Goal: Information Seeking & Learning: Learn about a topic

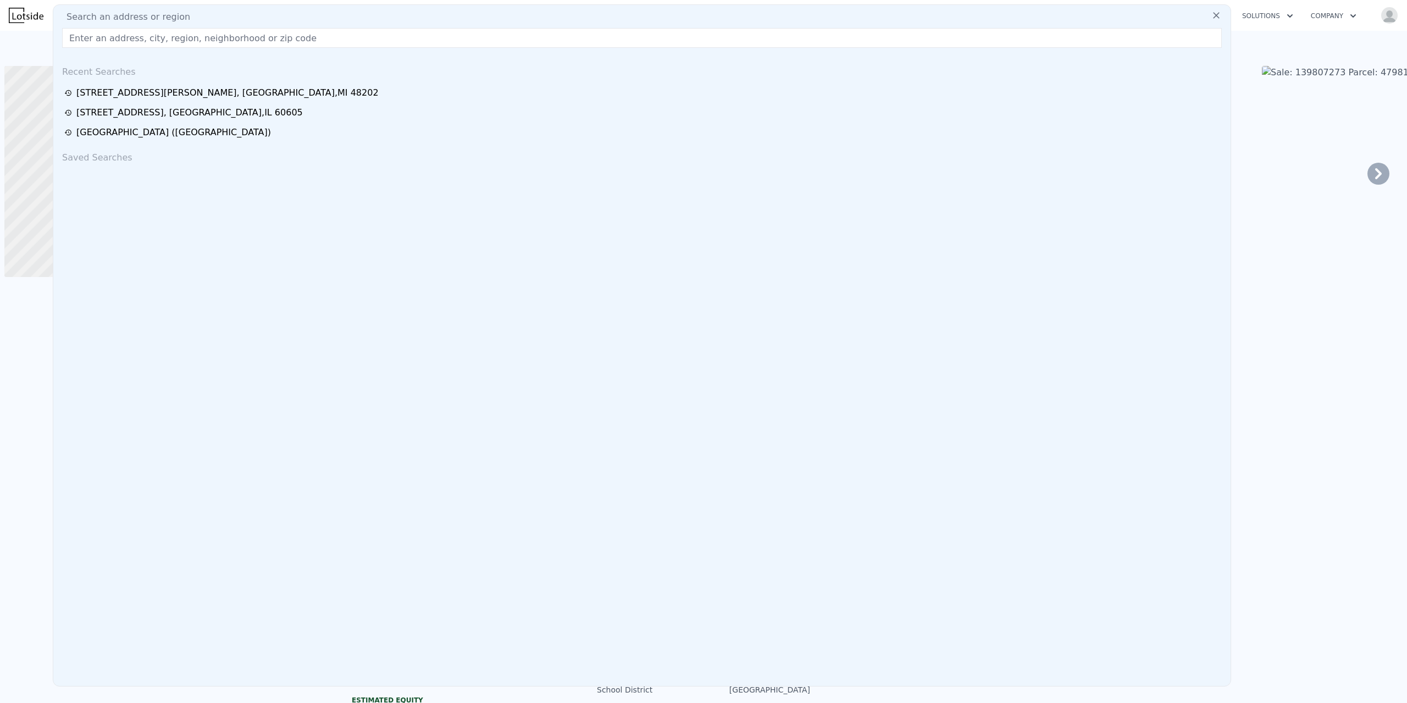
scroll to position [0, 4]
click at [151, 34] on input "text" at bounding box center [642, 38] width 1160 height 20
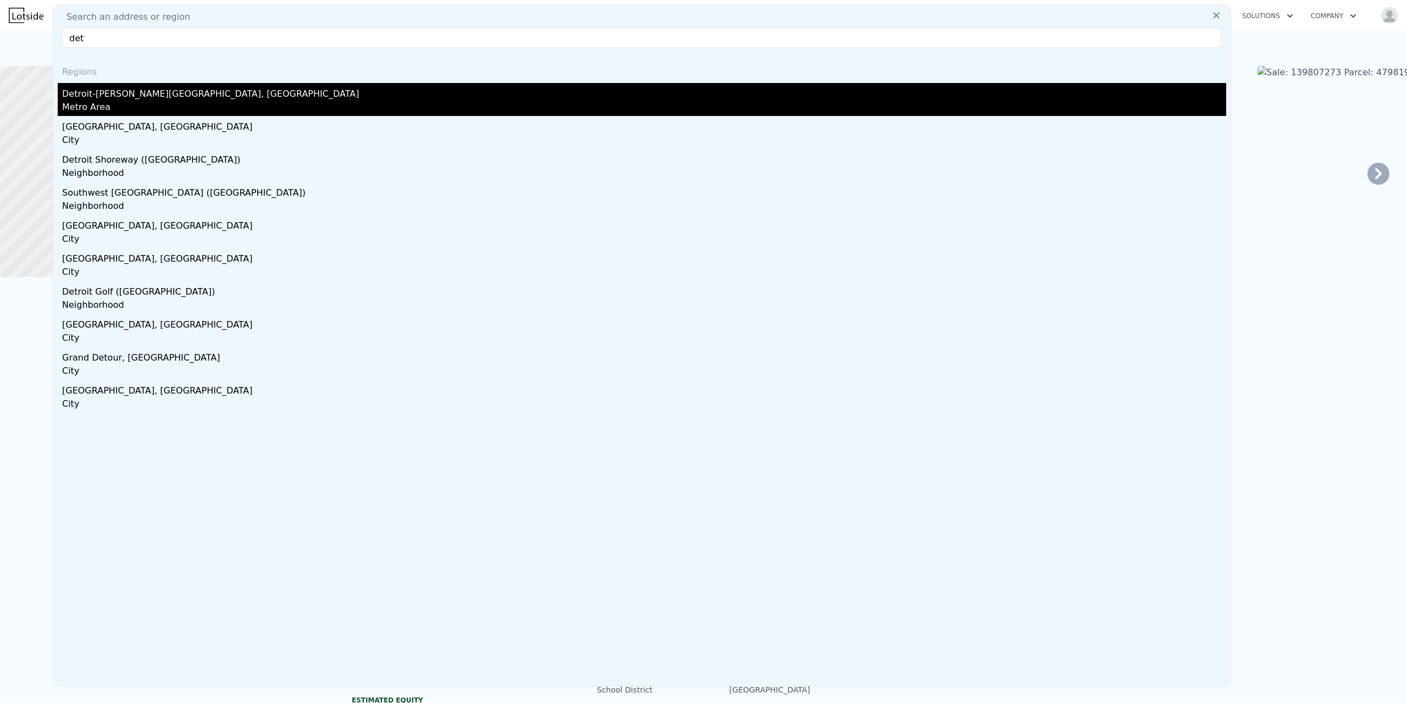
type input "det"
click at [140, 99] on div "Detroit-[PERSON_NAME][GEOGRAPHIC_DATA], [GEOGRAPHIC_DATA]" at bounding box center [644, 92] width 1164 height 18
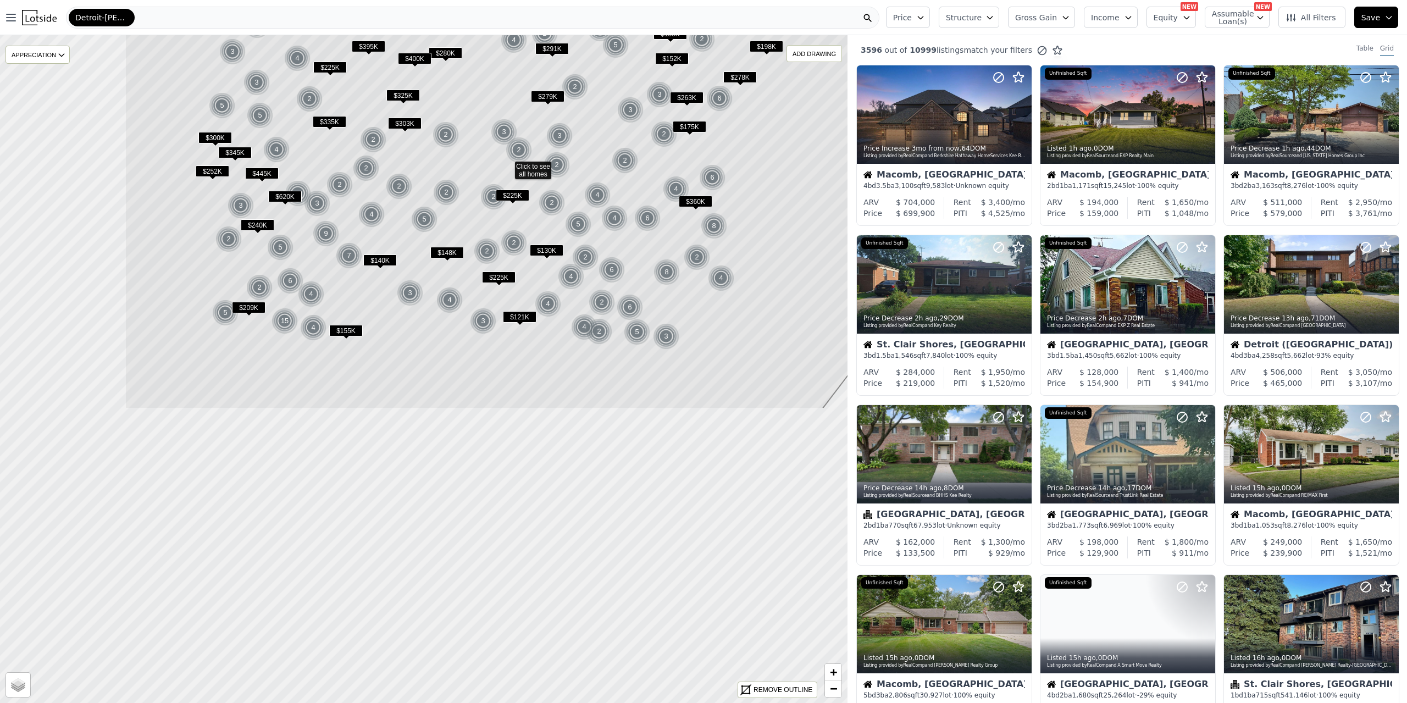
drag, startPoint x: 459, startPoint y: 326, endPoint x: 556, endPoint y: 103, distance: 244.0
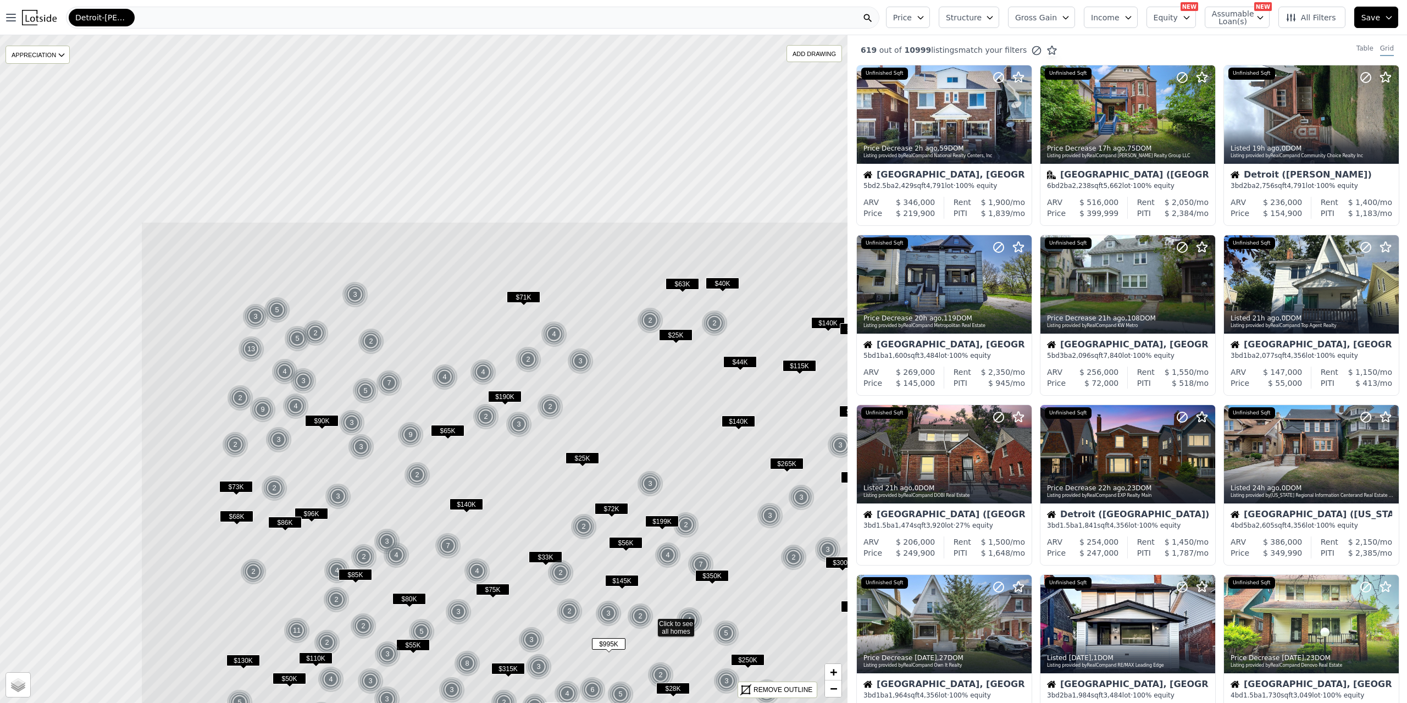
drag, startPoint x: 243, startPoint y: 284, endPoint x: 470, endPoint y: 538, distance: 340.3
click at [470, 538] on icon at bounding box center [650, 624] width 1019 height 804
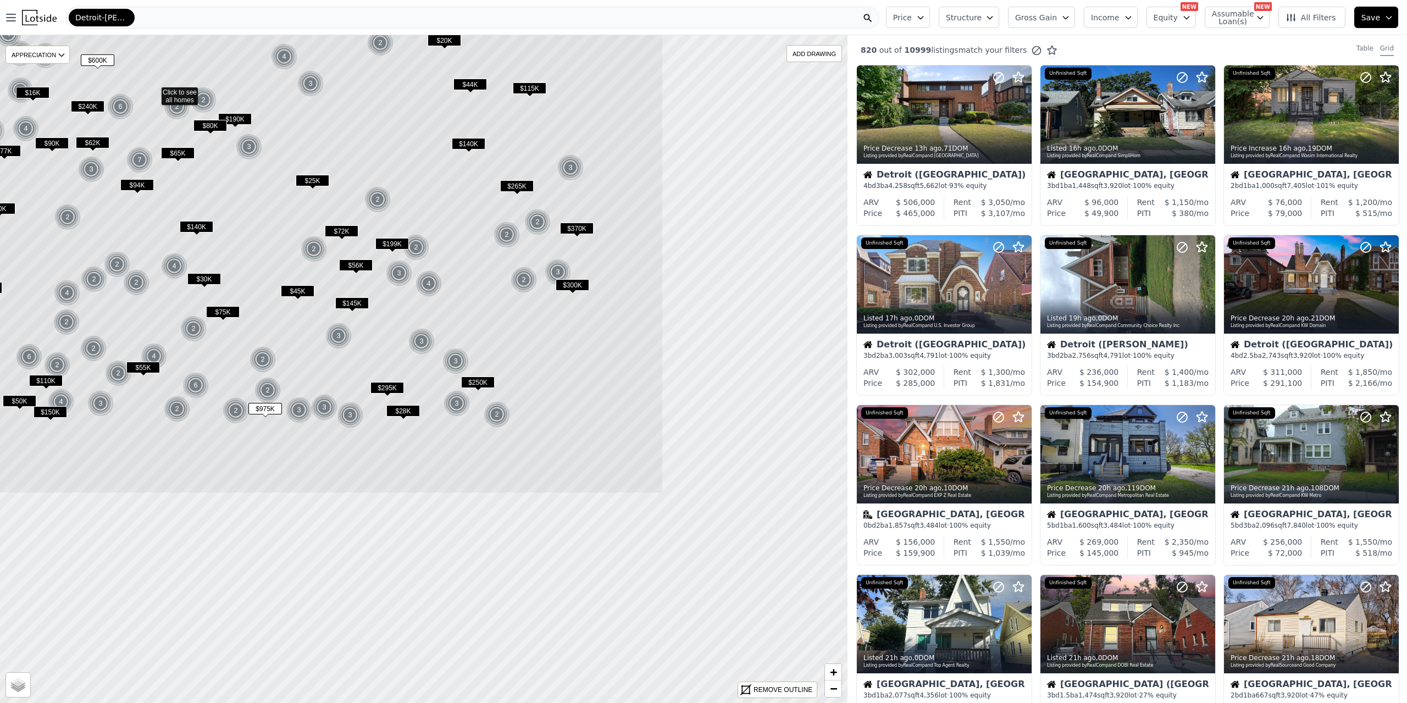
drag, startPoint x: 452, startPoint y: 438, endPoint x: 273, endPoint y: 265, distance: 248.8
click at [273, 265] on icon at bounding box center [153, 92] width 1019 height 804
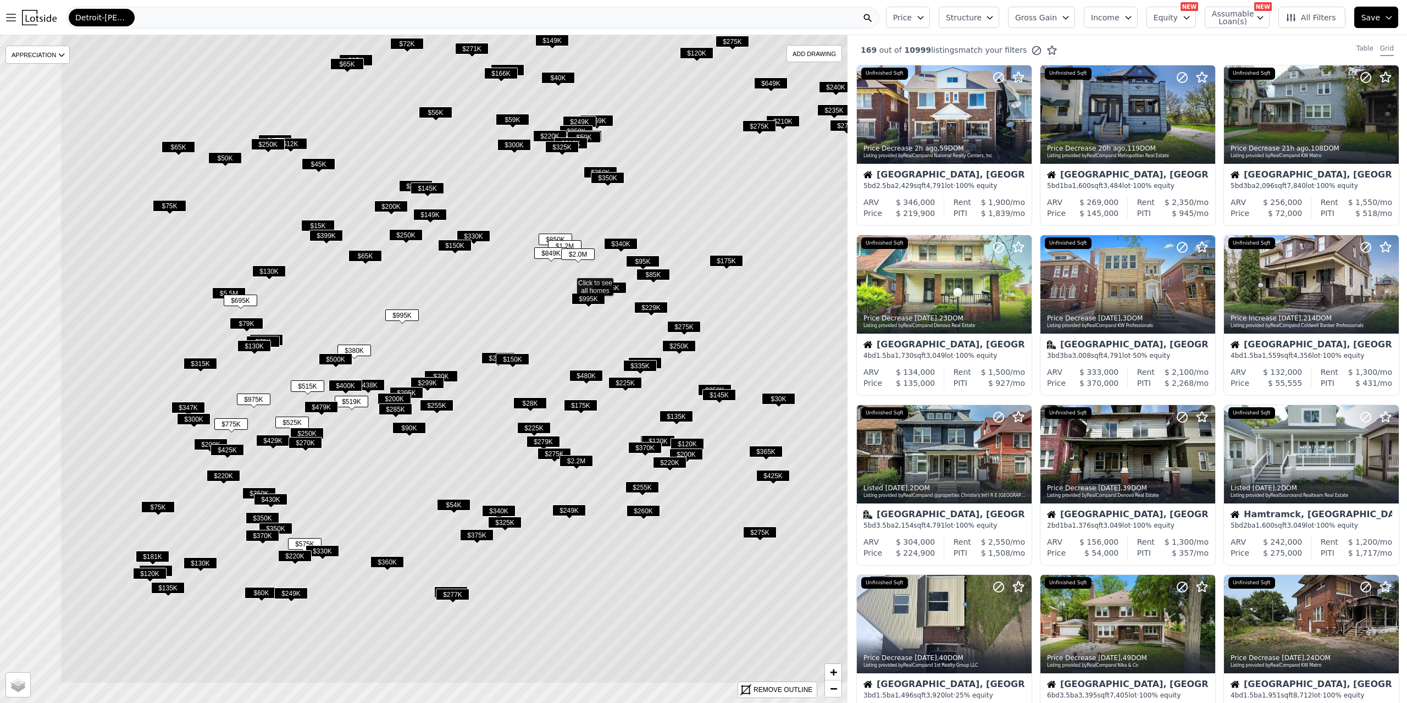
drag, startPoint x: 349, startPoint y: 384, endPoint x: 470, endPoint y: 308, distance: 142.7
click at [470, 308] on icon at bounding box center [569, 282] width 1019 height 804
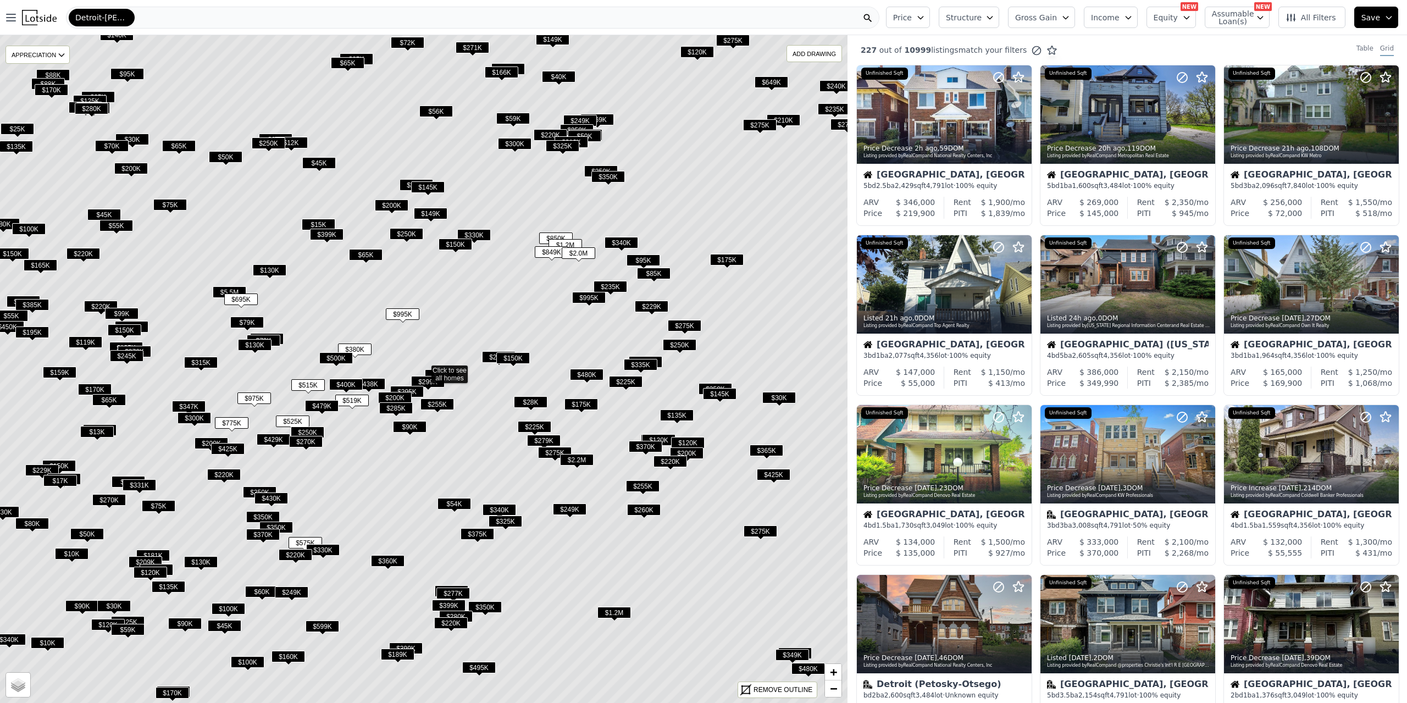
click at [336, 361] on span "$500K" at bounding box center [336, 358] width 34 height 12
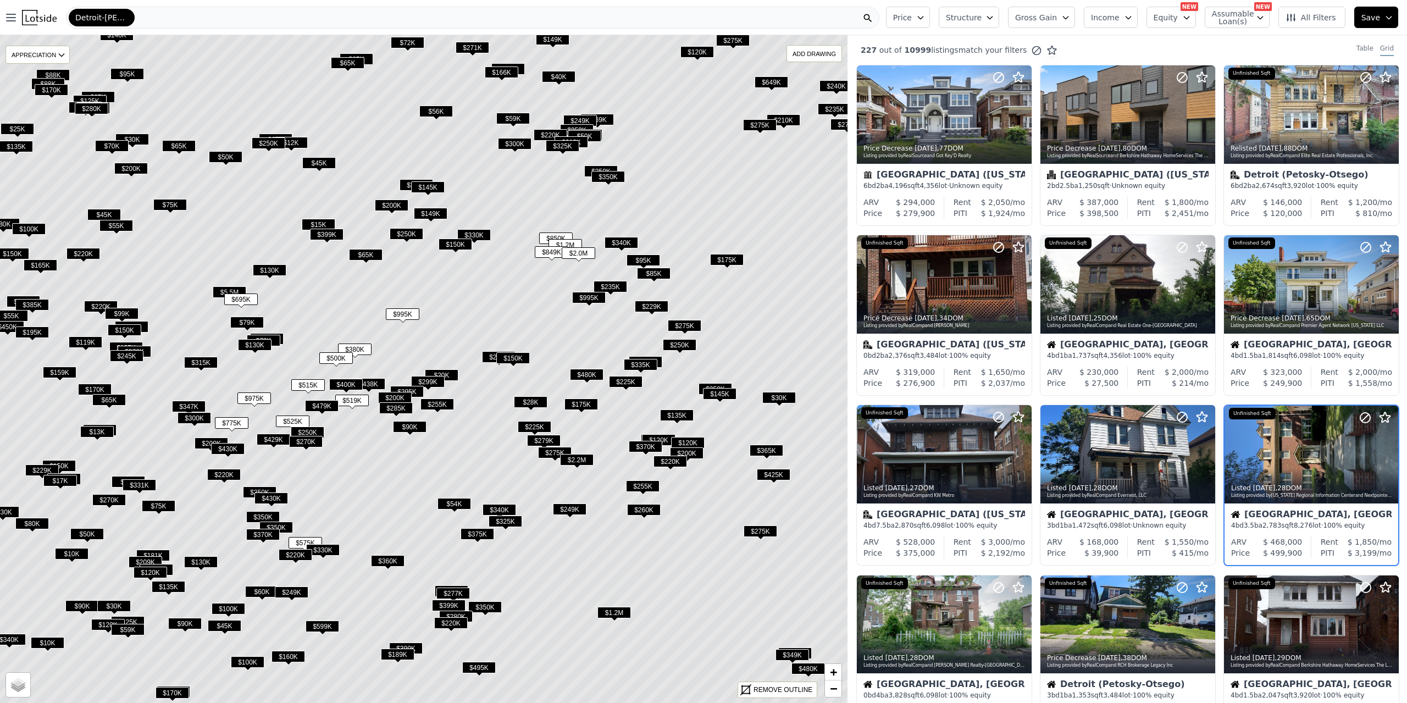
scroll to position [98, 0]
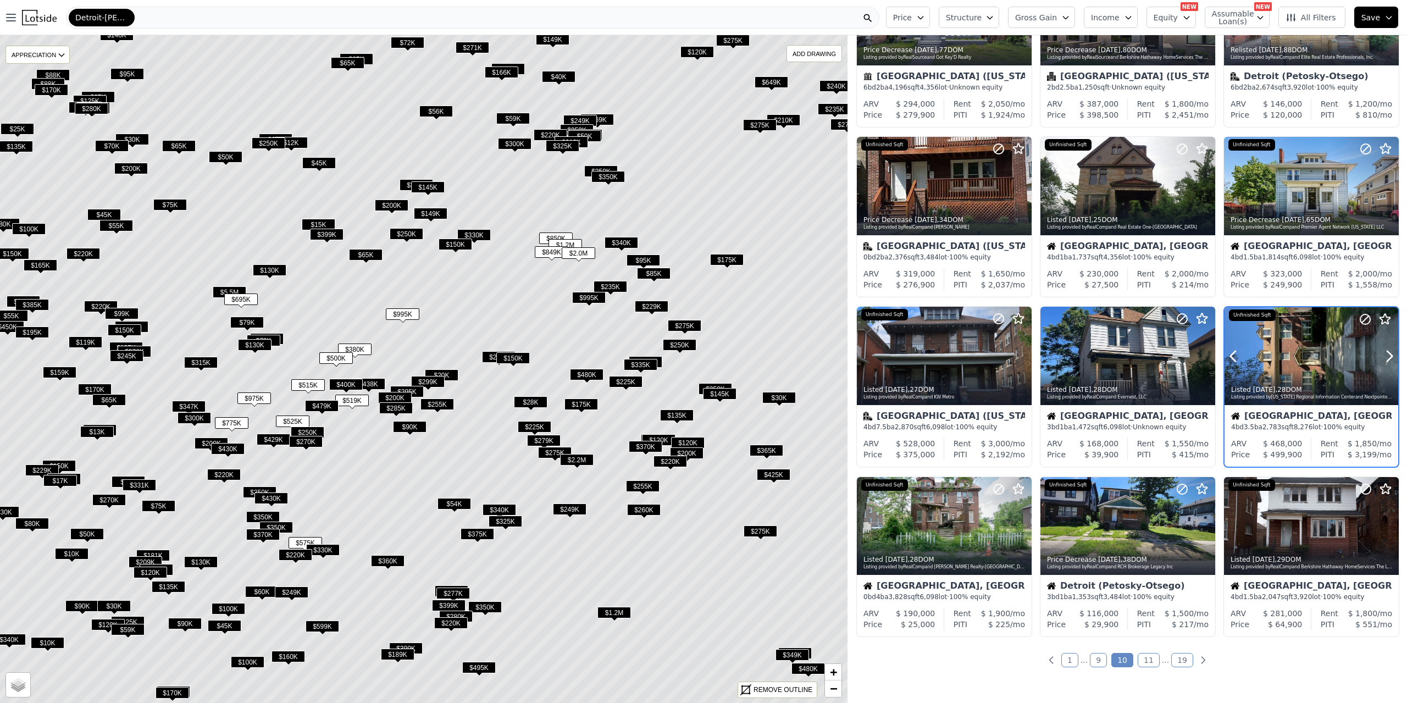
click at [1288, 349] on div at bounding box center [1312, 356] width 174 height 98
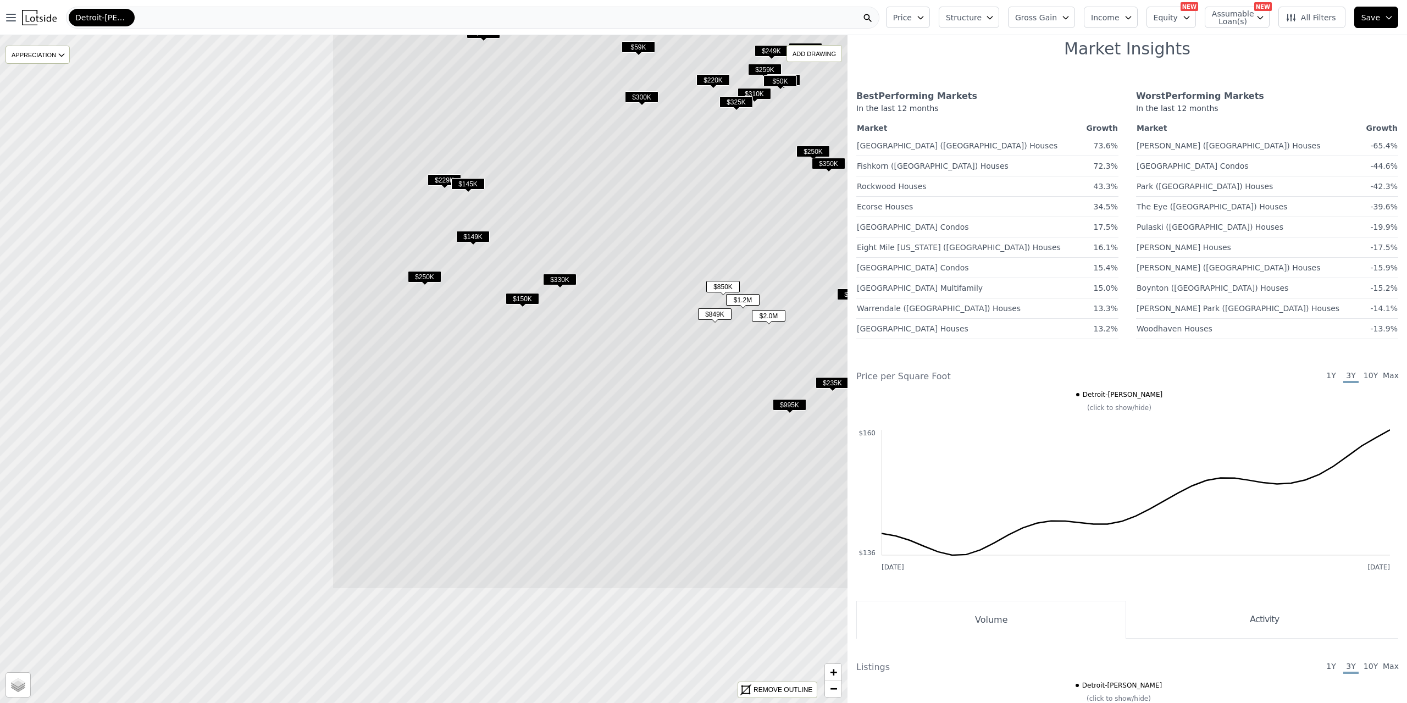
drag, startPoint x: 253, startPoint y: 519, endPoint x: 671, endPoint y: 337, distance: 455.6
click at [671, 337] on icon at bounding box center [841, 188] width 1019 height 804
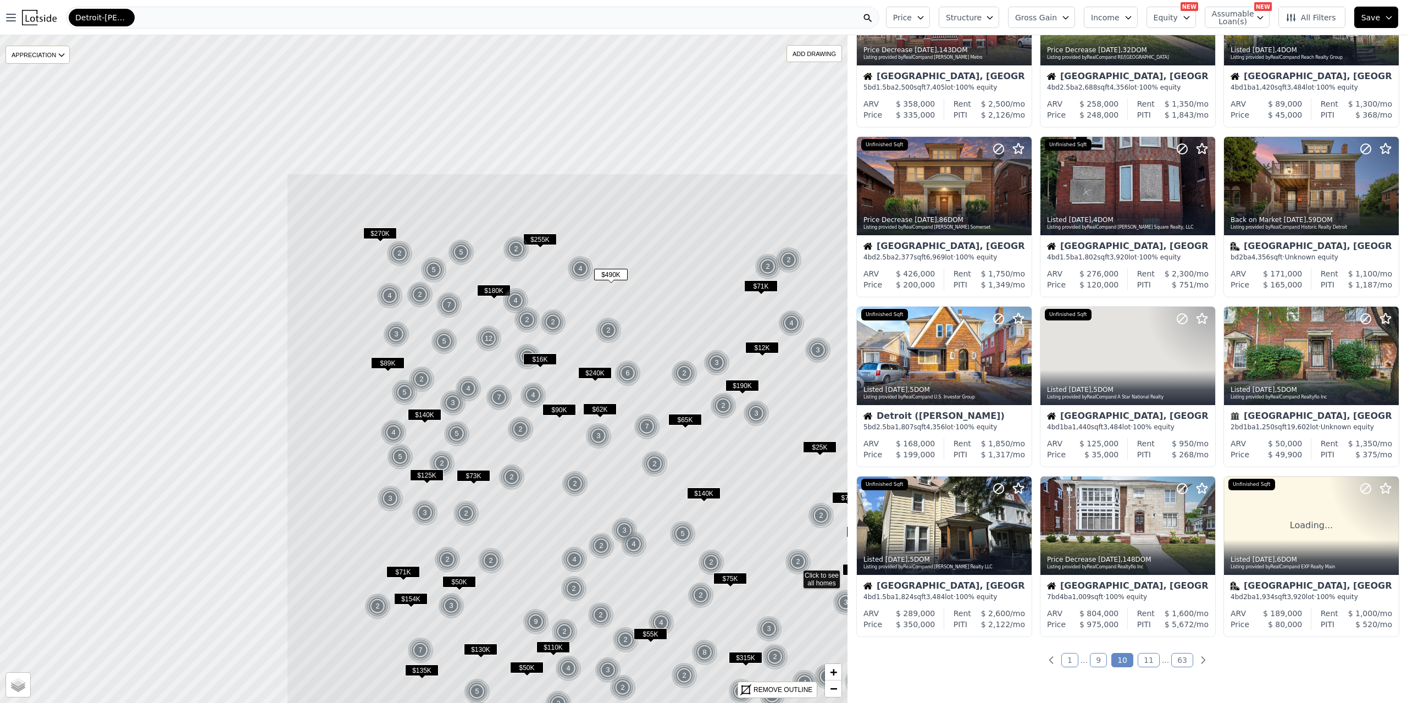
drag, startPoint x: 292, startPoint y: 274, endPoint x: 545, endPoint y: 324, distance: 257.1
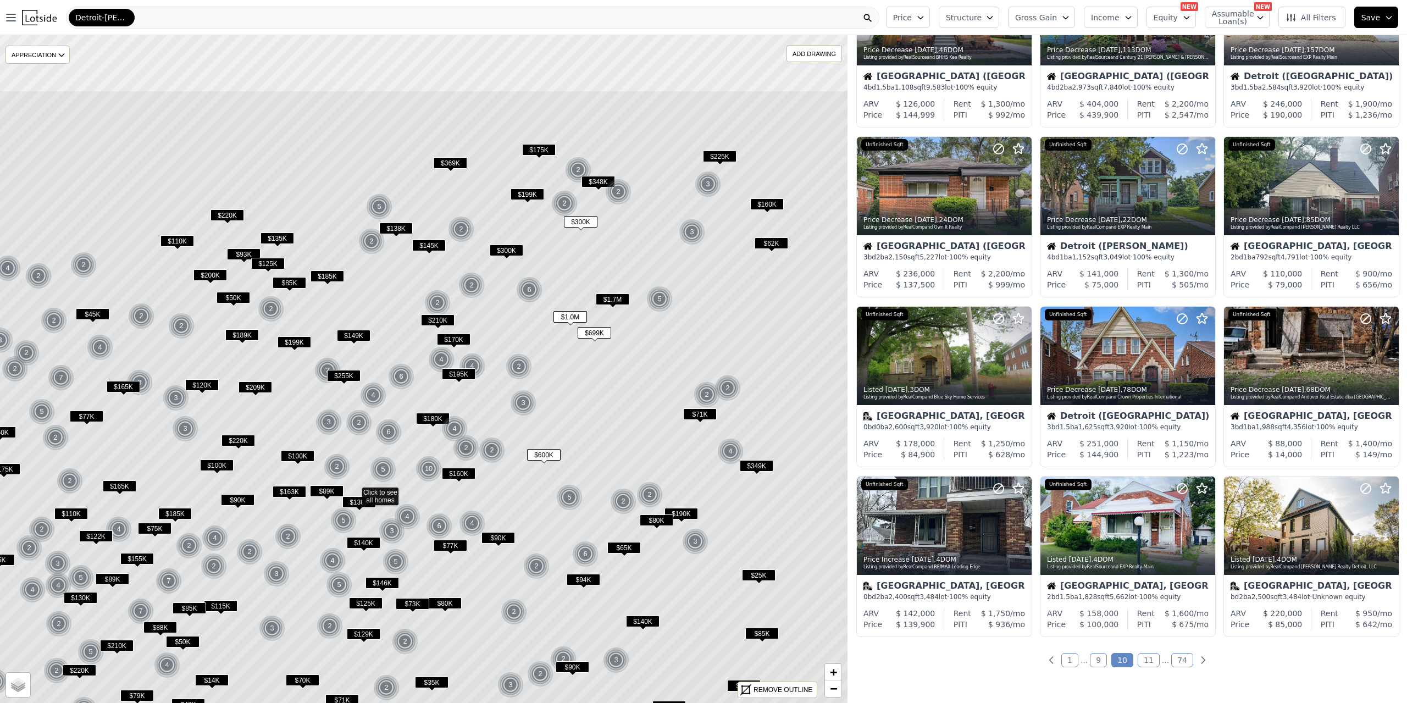
click at [590, 350] on icon at bounding box center [354, 492] width 1019 height 804
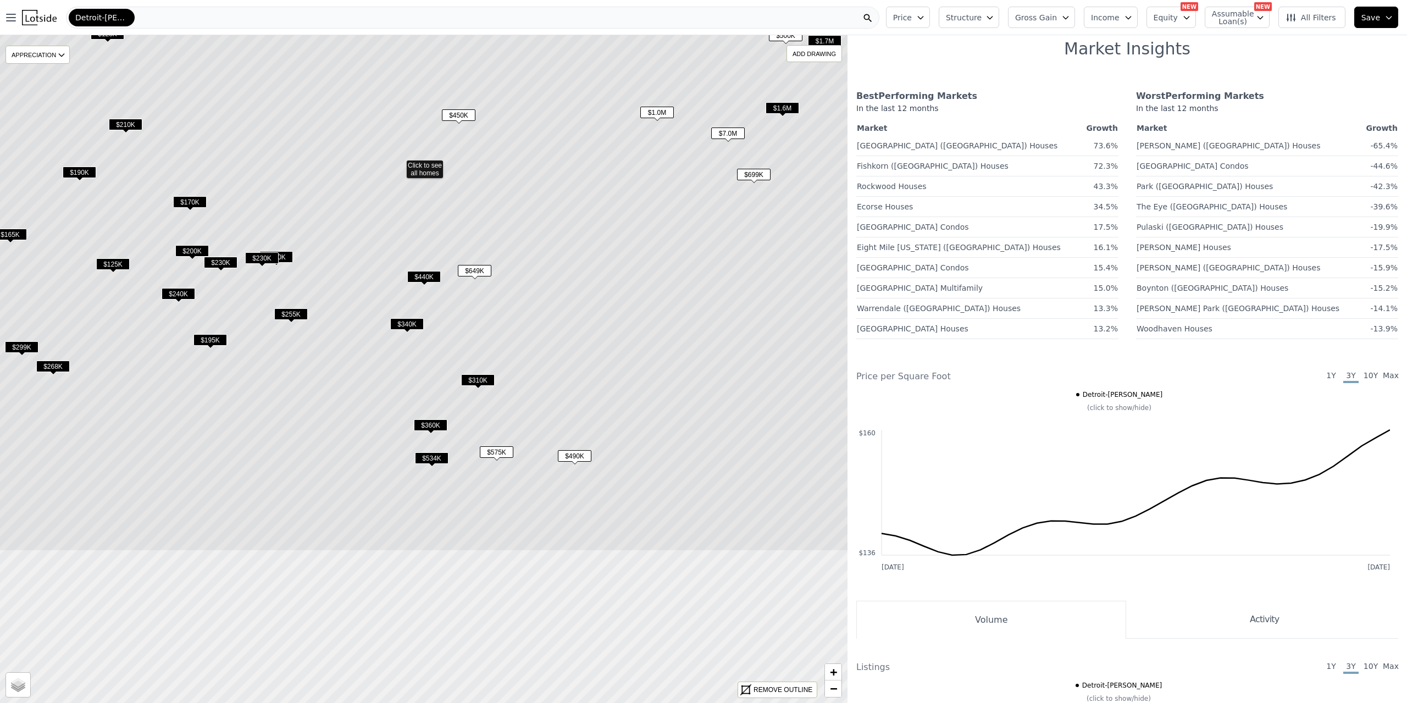
drag, startPoint x: 530, startPoint y: 508, endPoint x: 517, endPoint y: 288, distance: 220.3
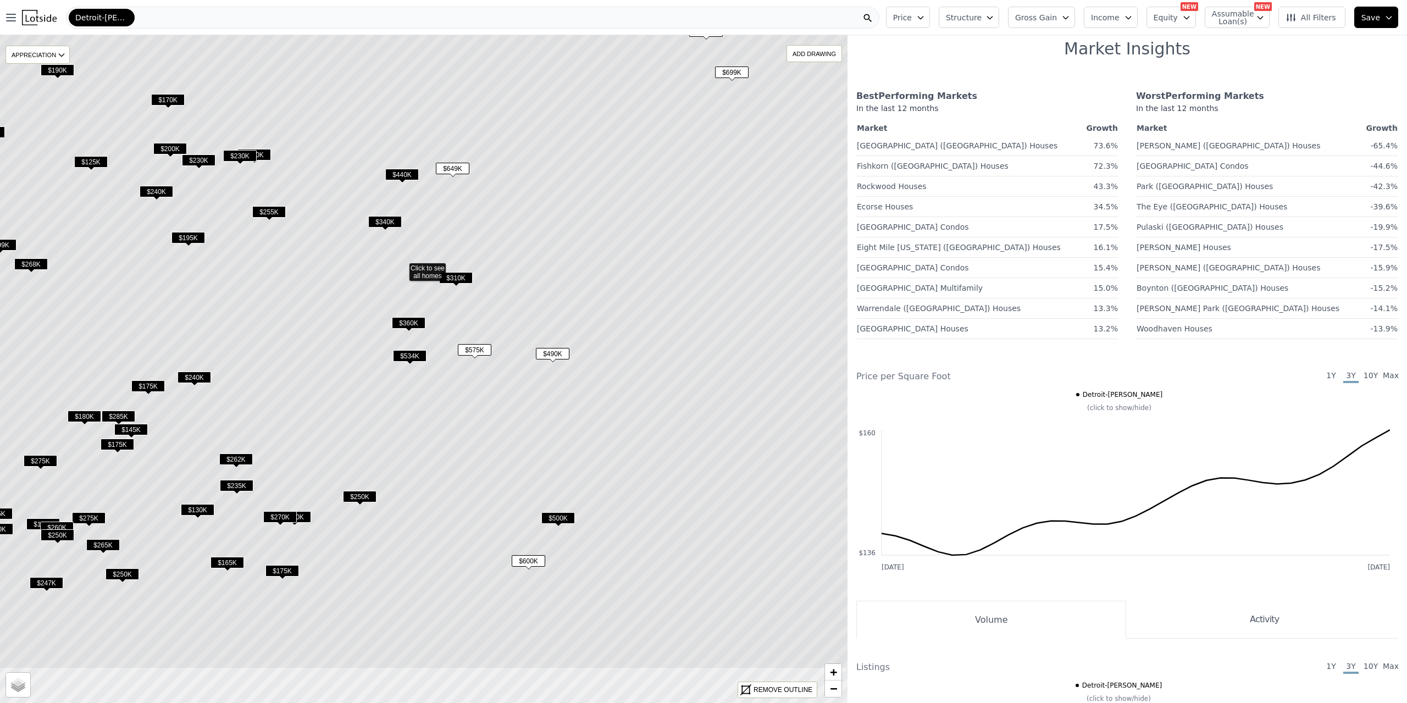
drag, startPoint x: 553, startPoint y: 536, endPoint x: 509, endPoint y: 449, distance: 97.8
click at [509, 448] on icon at bounding box center [401, 267] width 1019 height 804
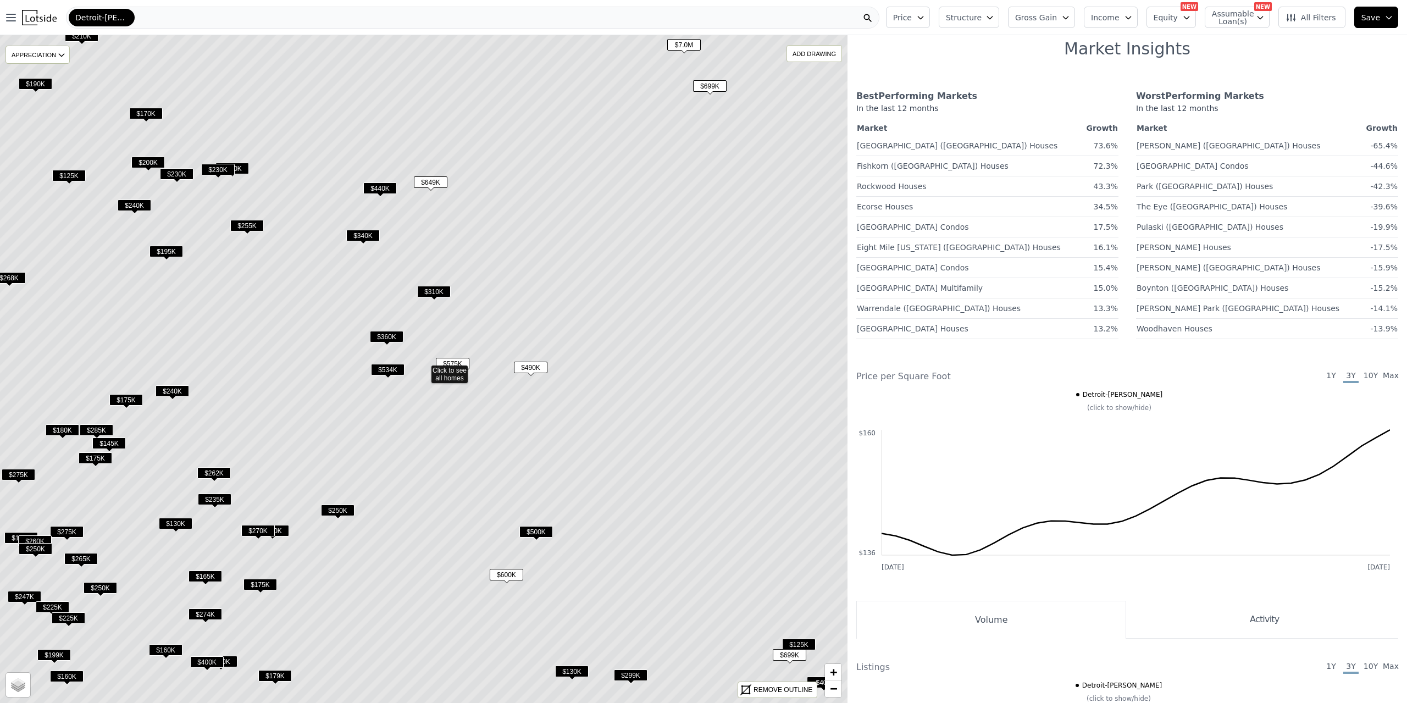
click at [386, 370] on span "$534K" at bounding box center [388, 370] width 34 height 12
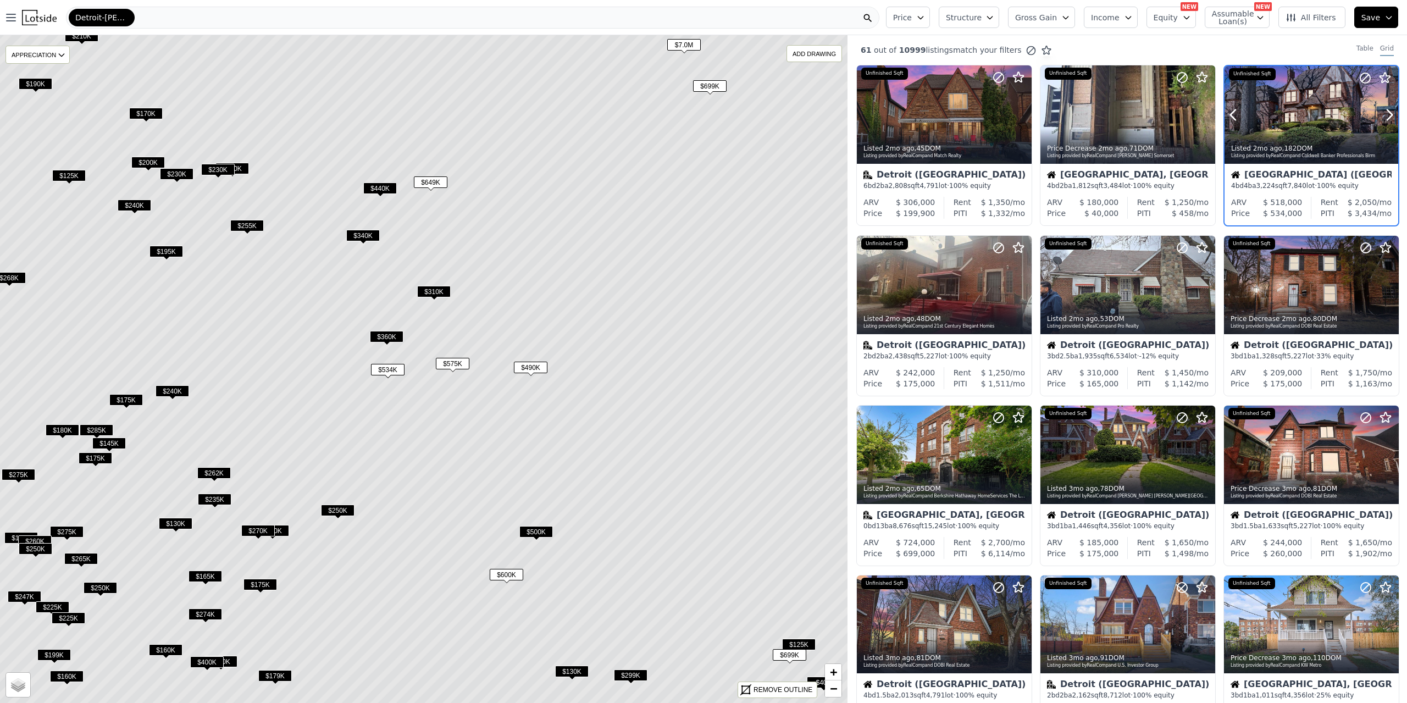
click at [1313, 129] on div at bounding box center [1312, 139] width 174 height 20
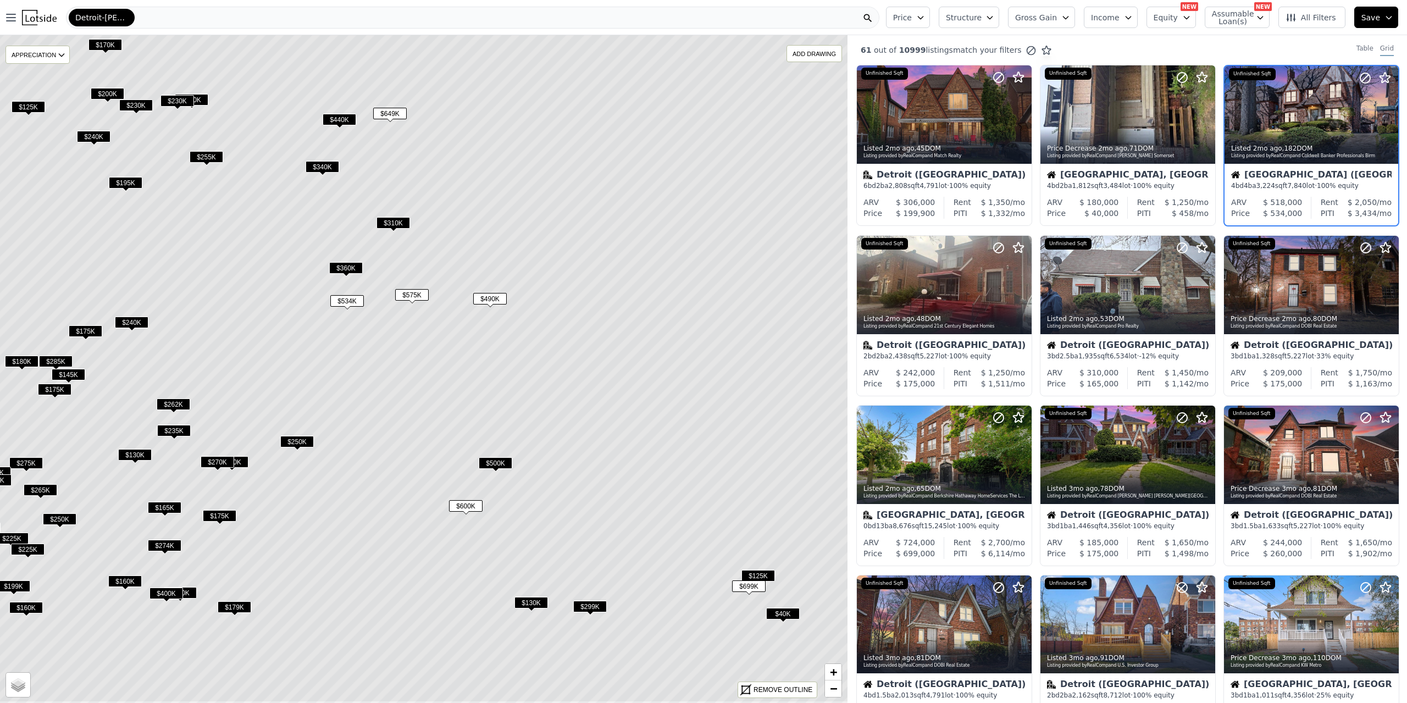
drag, startPoint x: 456, startPoint y: 477, endPoint x: 416, endPoint y: 408, distance: 79.8
click at [416, 408] on icon at bounding box center [383, 301] width 1019 height 804
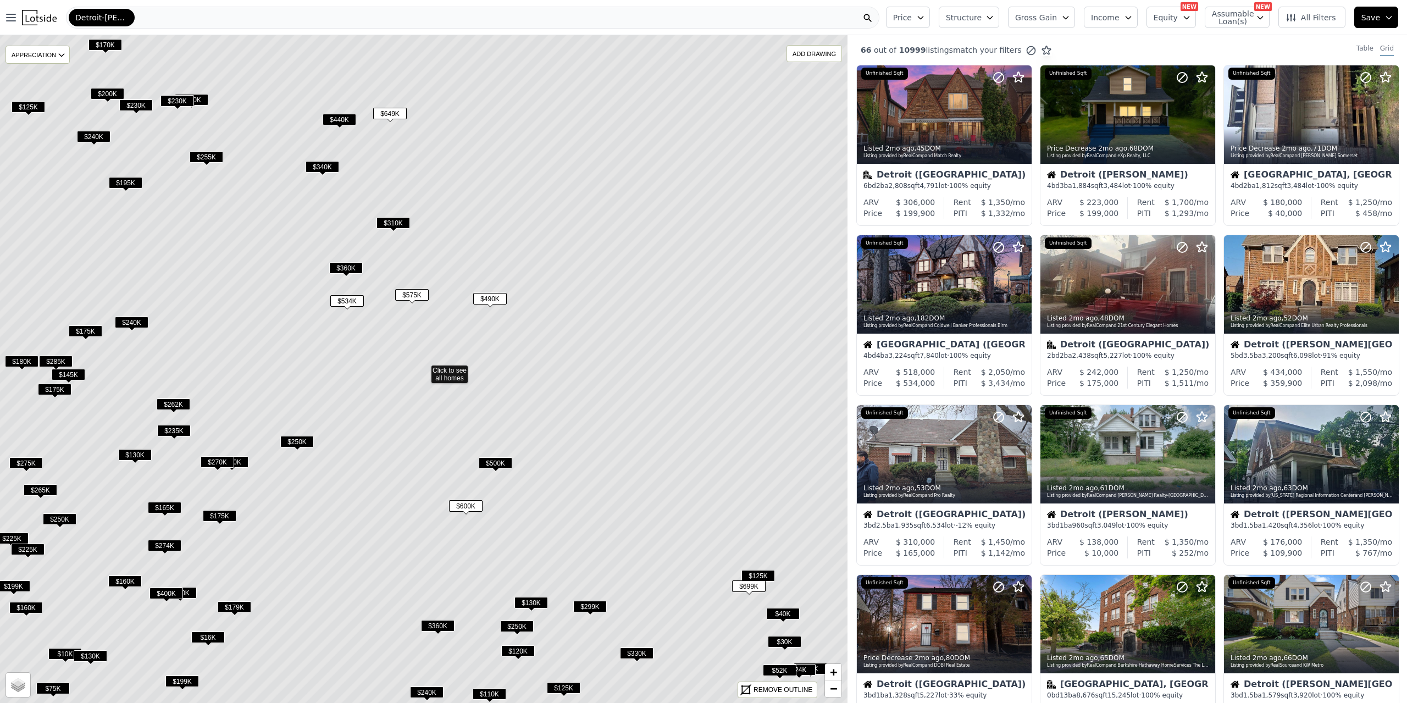
click at [508, 466] on span "$500K" at bounding box center [496, 463] width 34 height 12
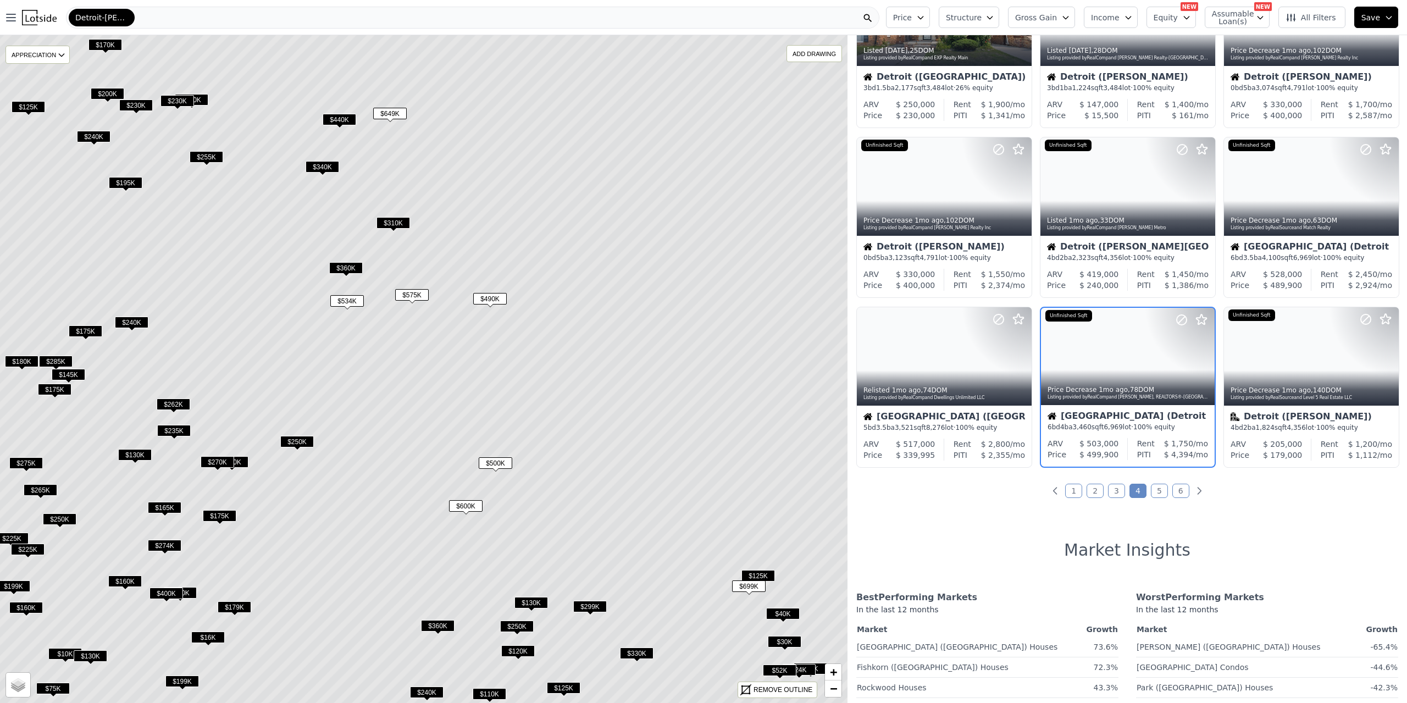
scroll to position [268, 0]
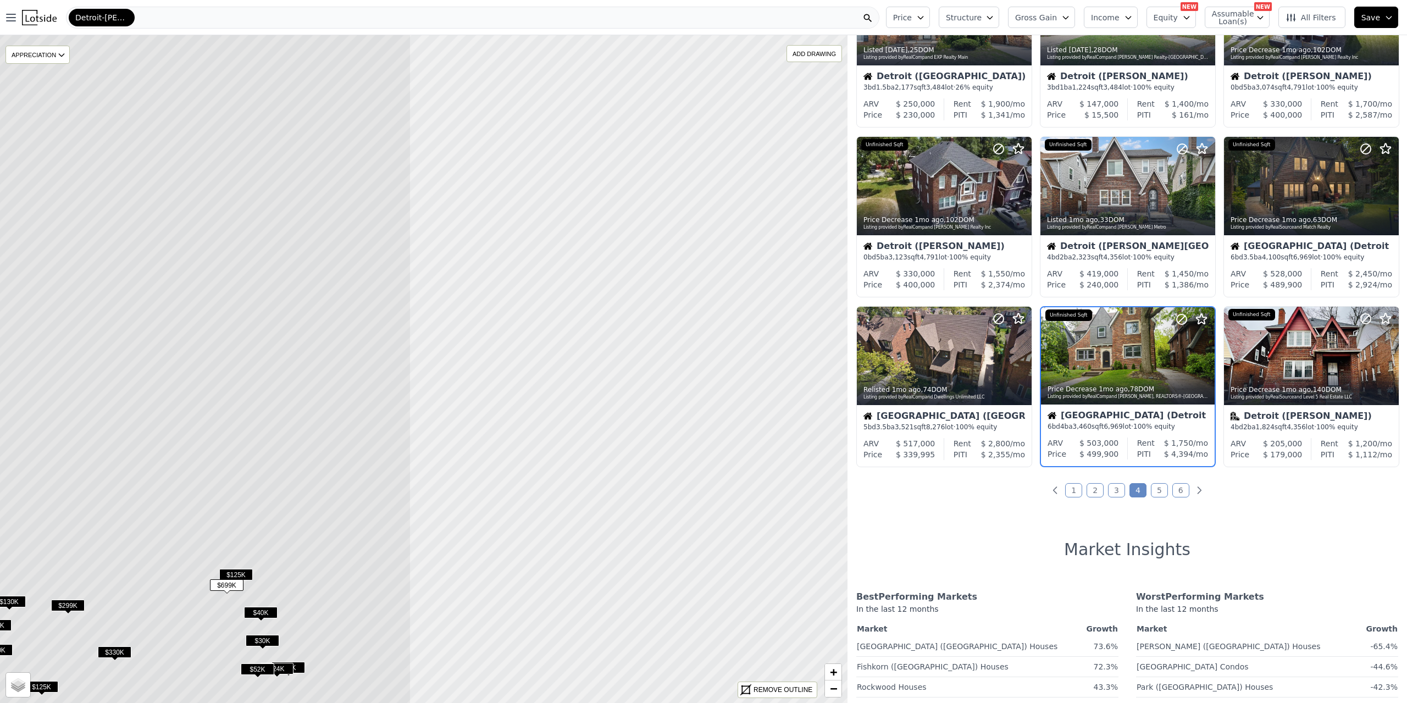
drag, startPoint x: 582, startPoint y: 385, endPoint x: 57, endPoint y: 395, distance: 524.5
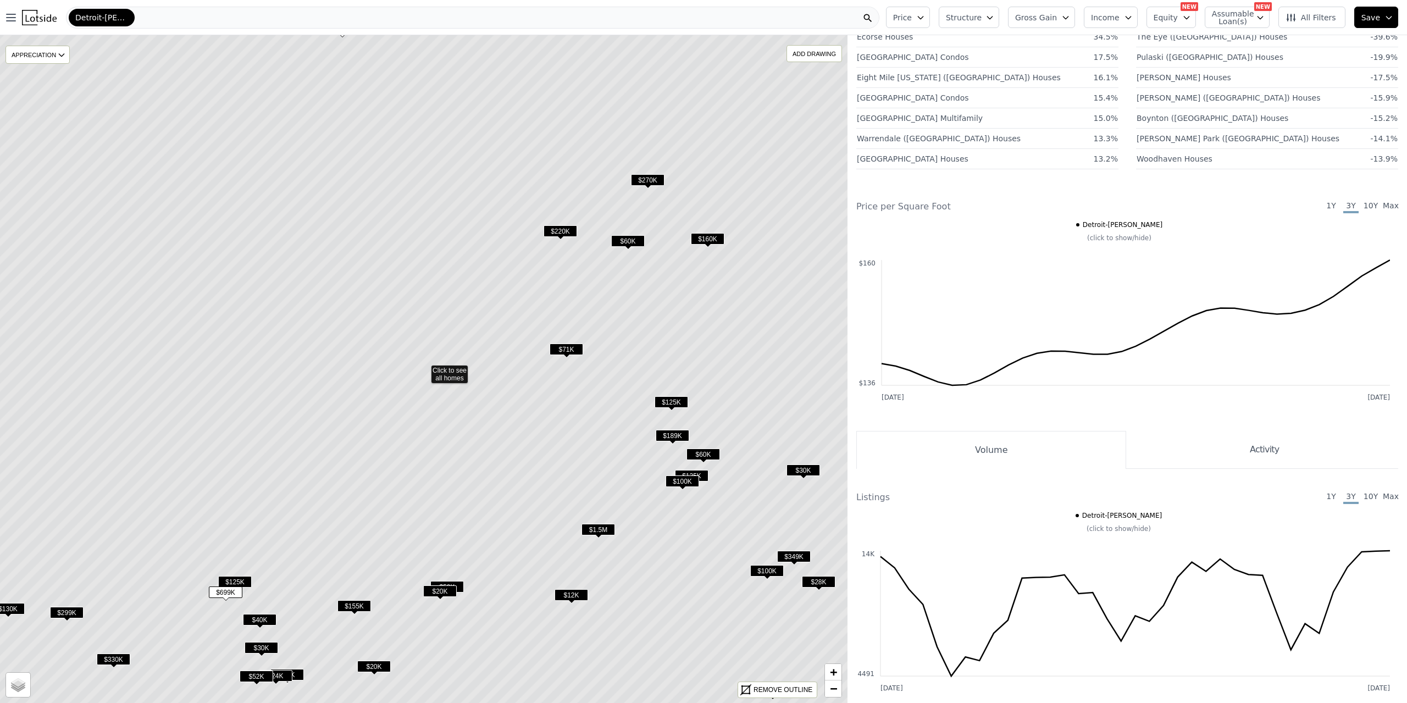
click at [610, 532] on span "$1.5M" at bounding box center [599, 530] width 34 height 12
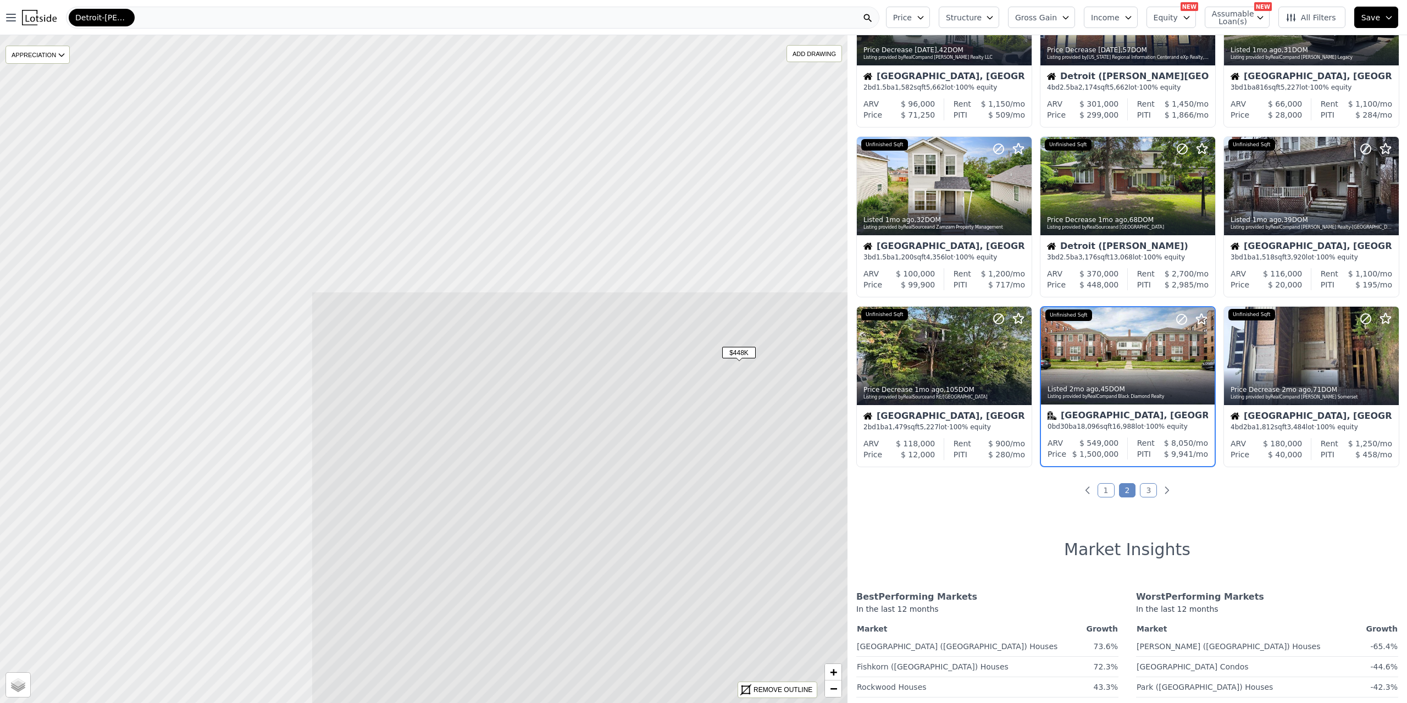
drag, startPoint x: 356, startPoint y: 183, endPoint x: 756, endPoint y: 509, distance: 516.5
click at [756, 509] on icon at bounding box center [820, 693] width 1019 height 804
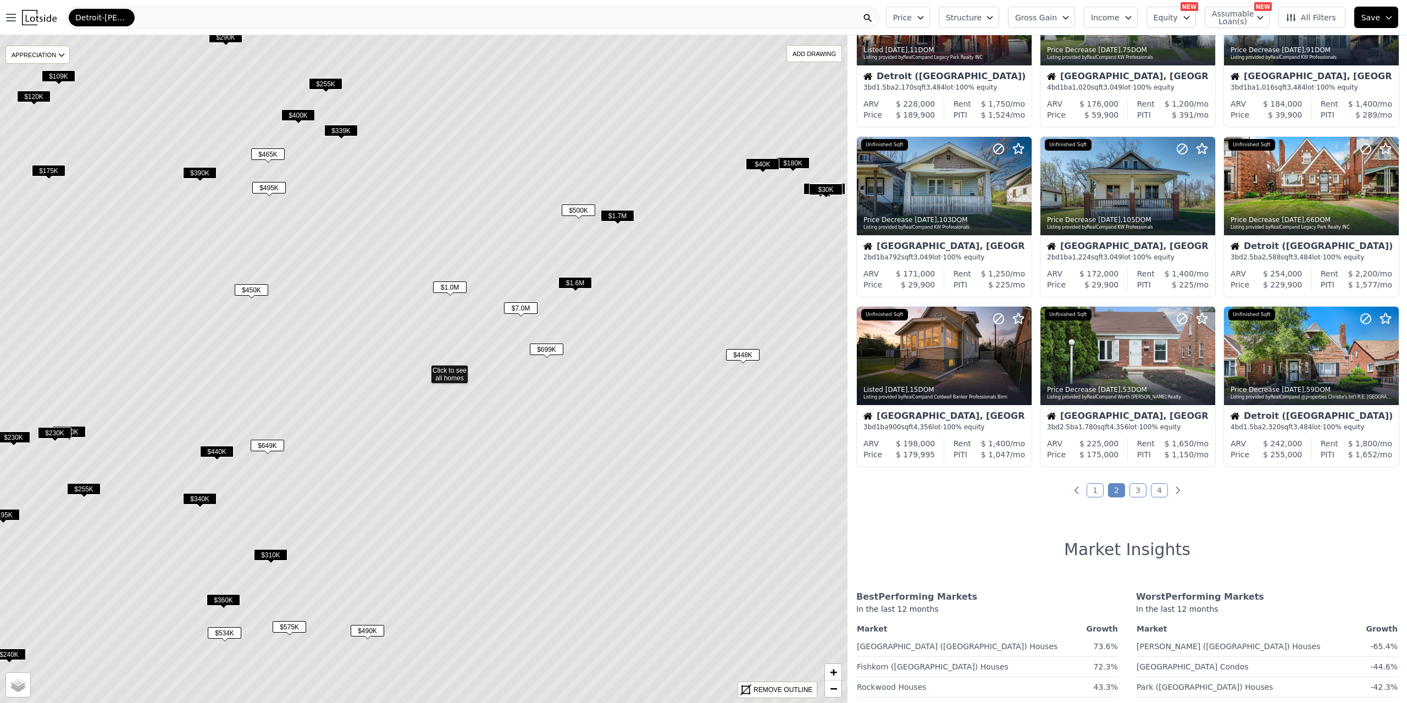
click at [737, 356] on span "$448K" at bounding box center [743, 355] width 34 height 12
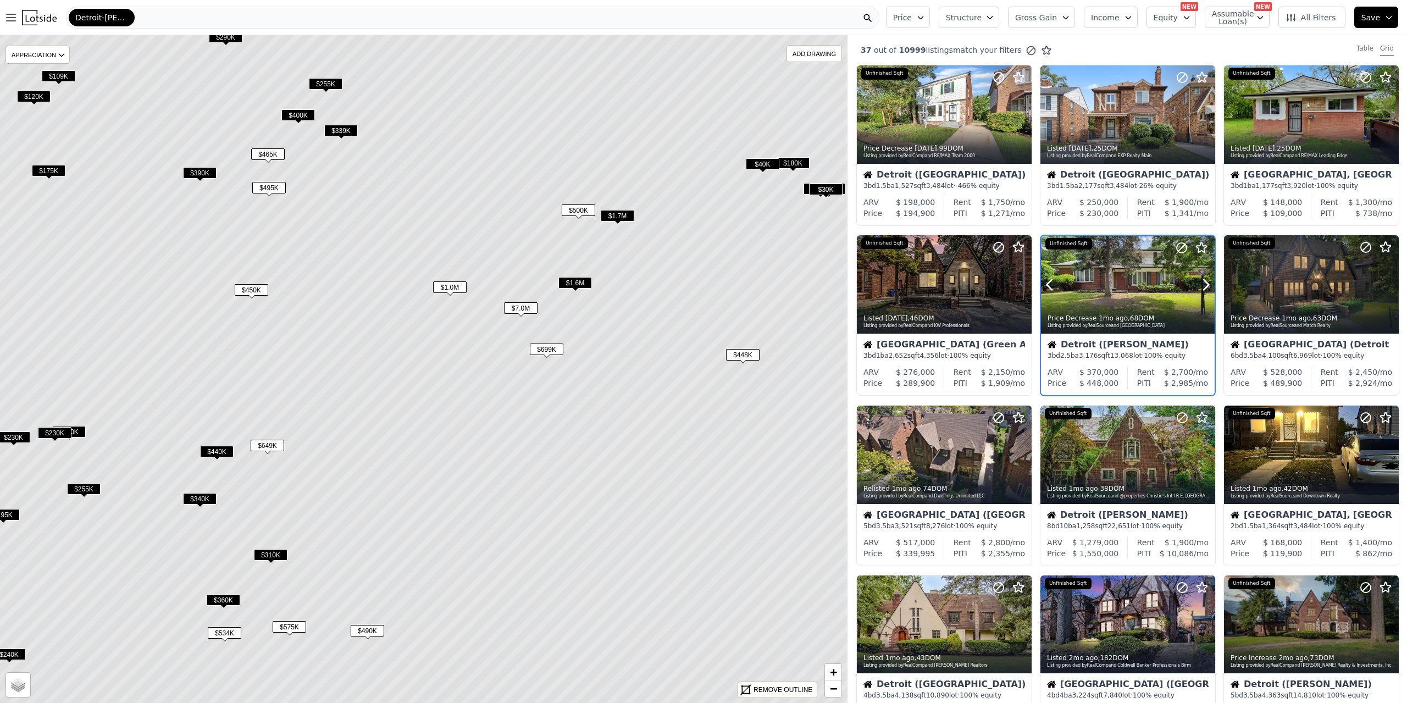
click at [1099, 279] on div at bounding box center [1128, 285] width 174 height 98
click at [561, 285] on span "$1.6M" at bounding box center [575, 283] width 34 height 12
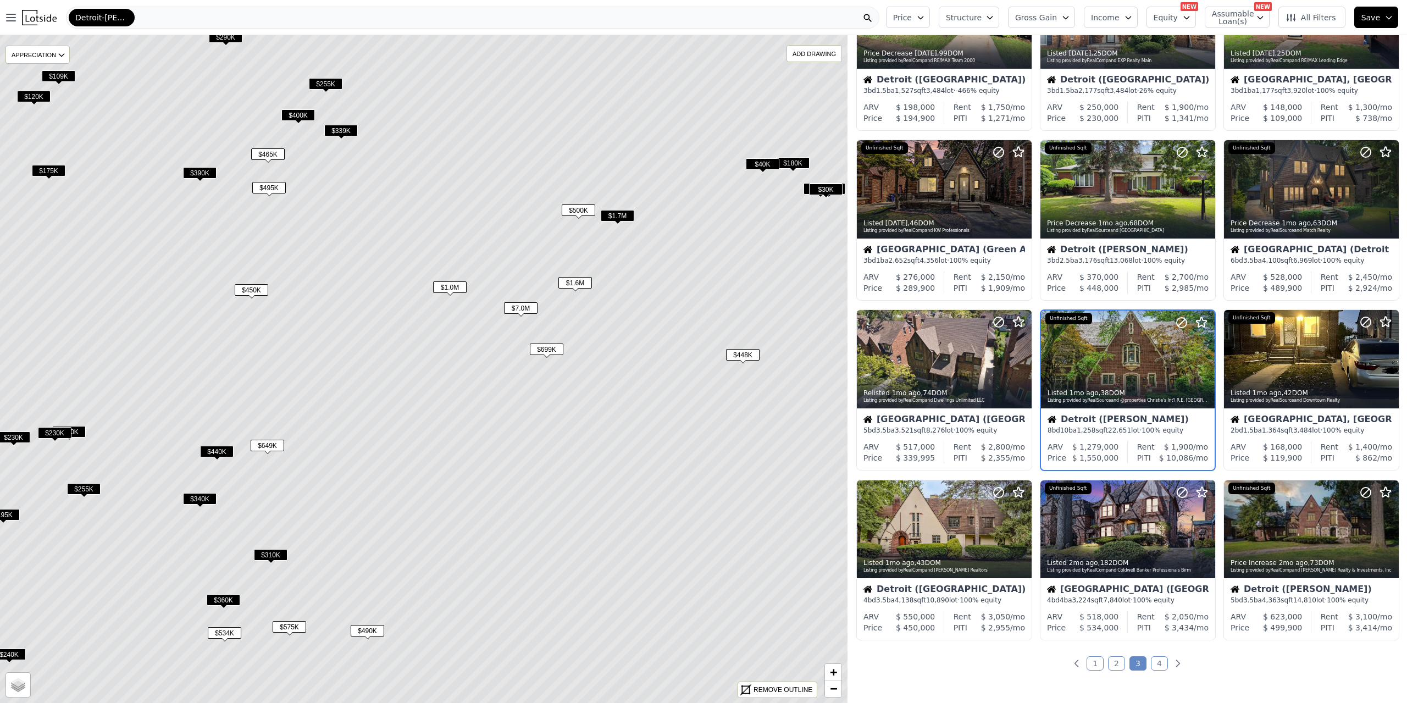
scroll to position [98, 0]
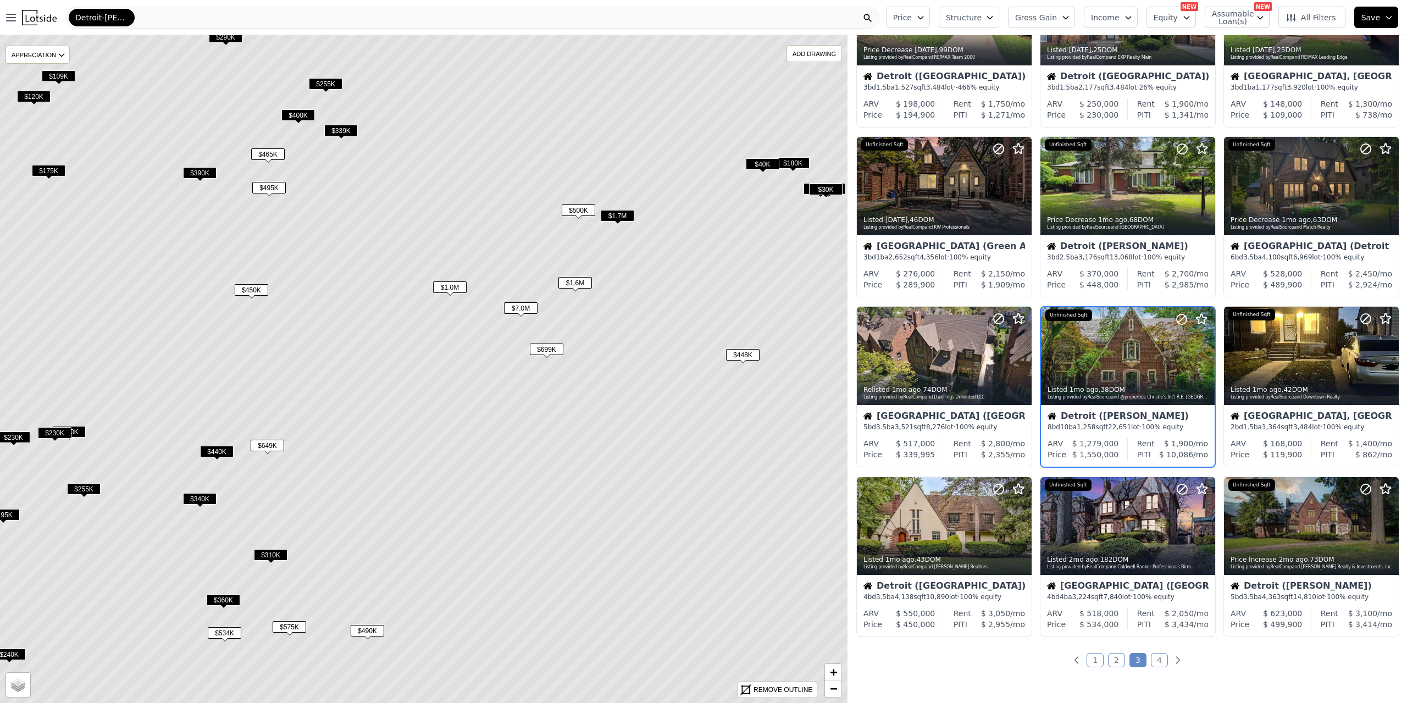
click at [619, 211] on span "$1.7M" at bounding box center [618, 216] width 34 height 12
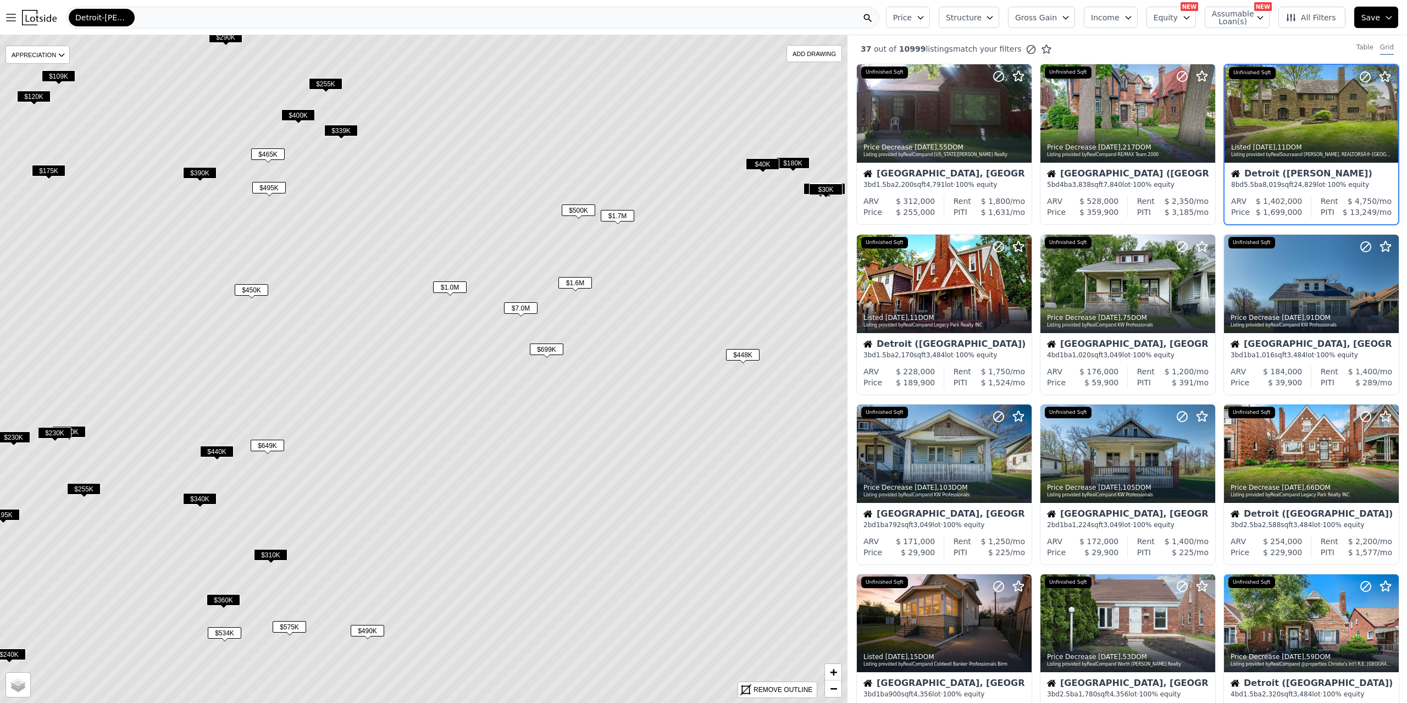
scroll to position [0, 0]
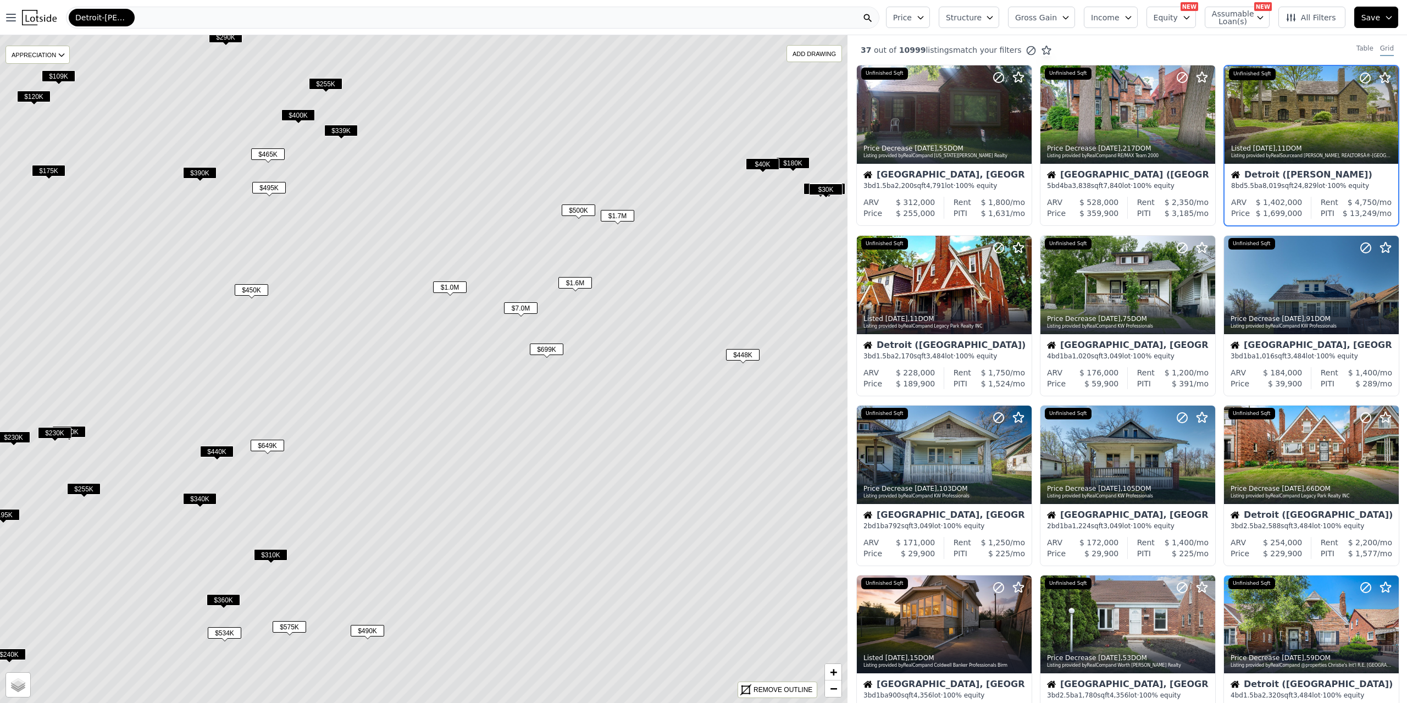
click at [146, 12] on div "Detroit-[PERSON_NAME][GEOGRAPHIC_DATA]" at bounding box center [472, 18] width 813 height 22
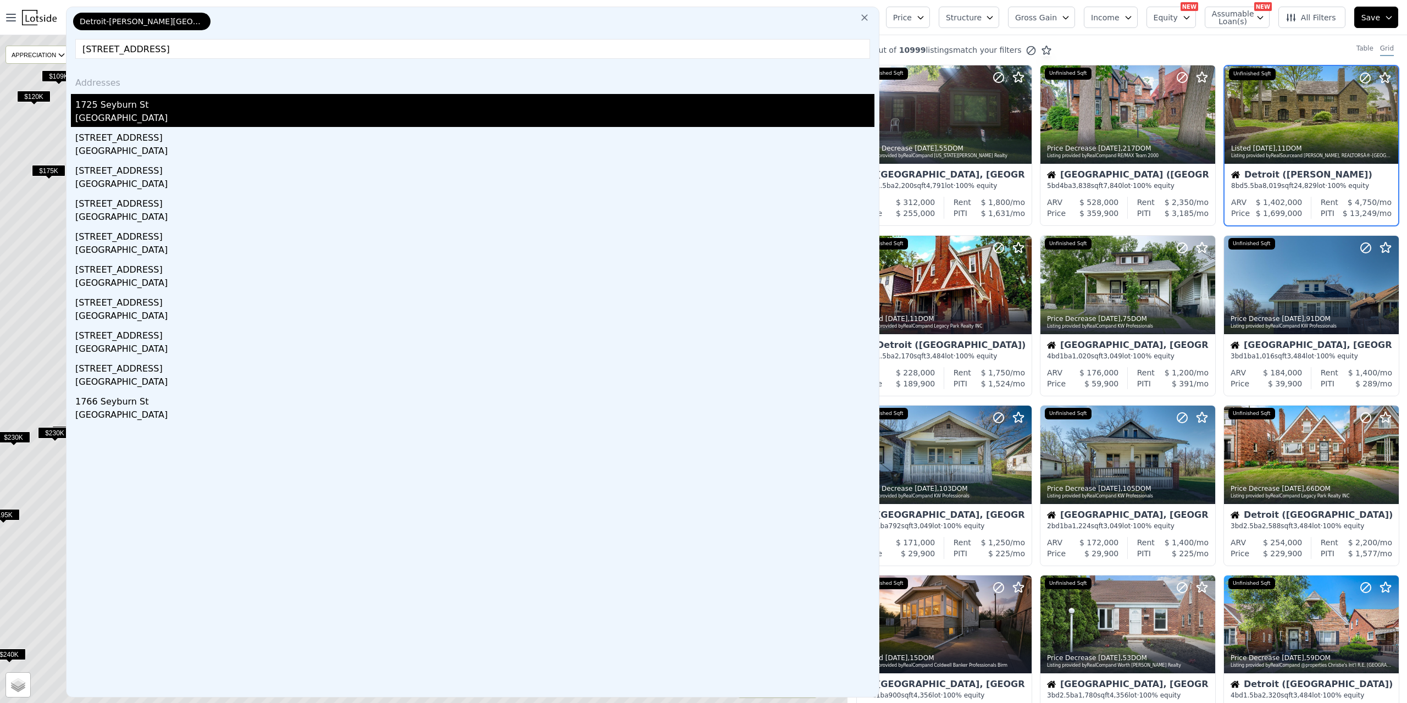
type input "[STREET_ADDRESS]"
click at [115, 104] on div "1725 Seyburn St" at bounding box center [474, 103] width 799 height 18
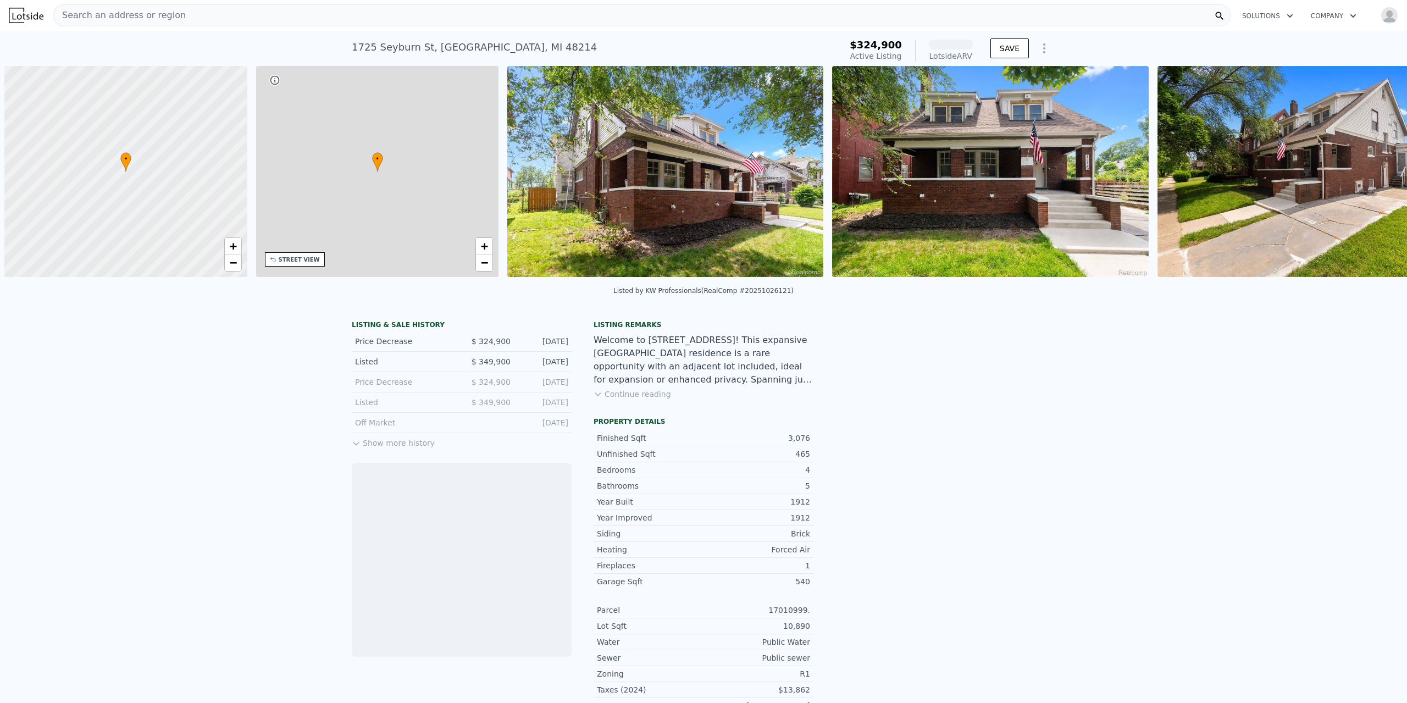
scroll to position [0, 4]
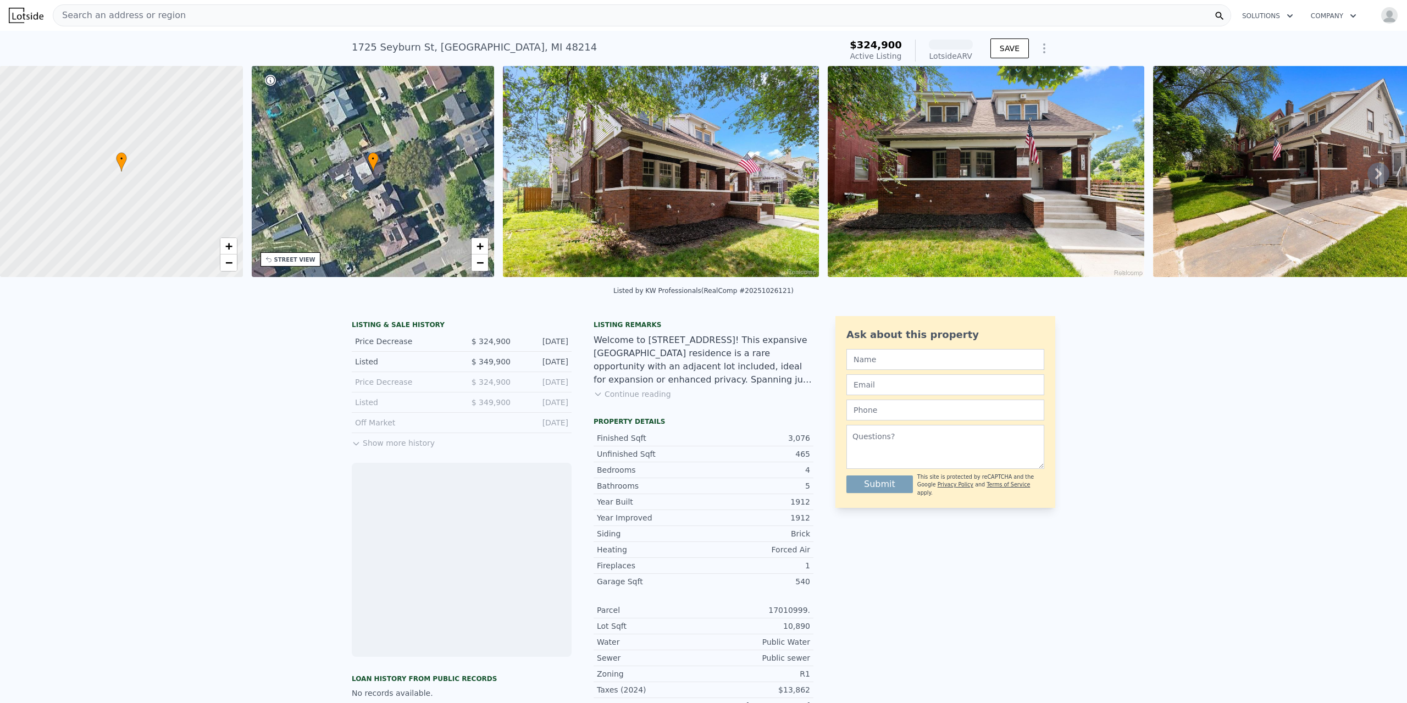
click at [394, 449] on button "Show more history" at bounding box center [393, 440] width 83 height 15
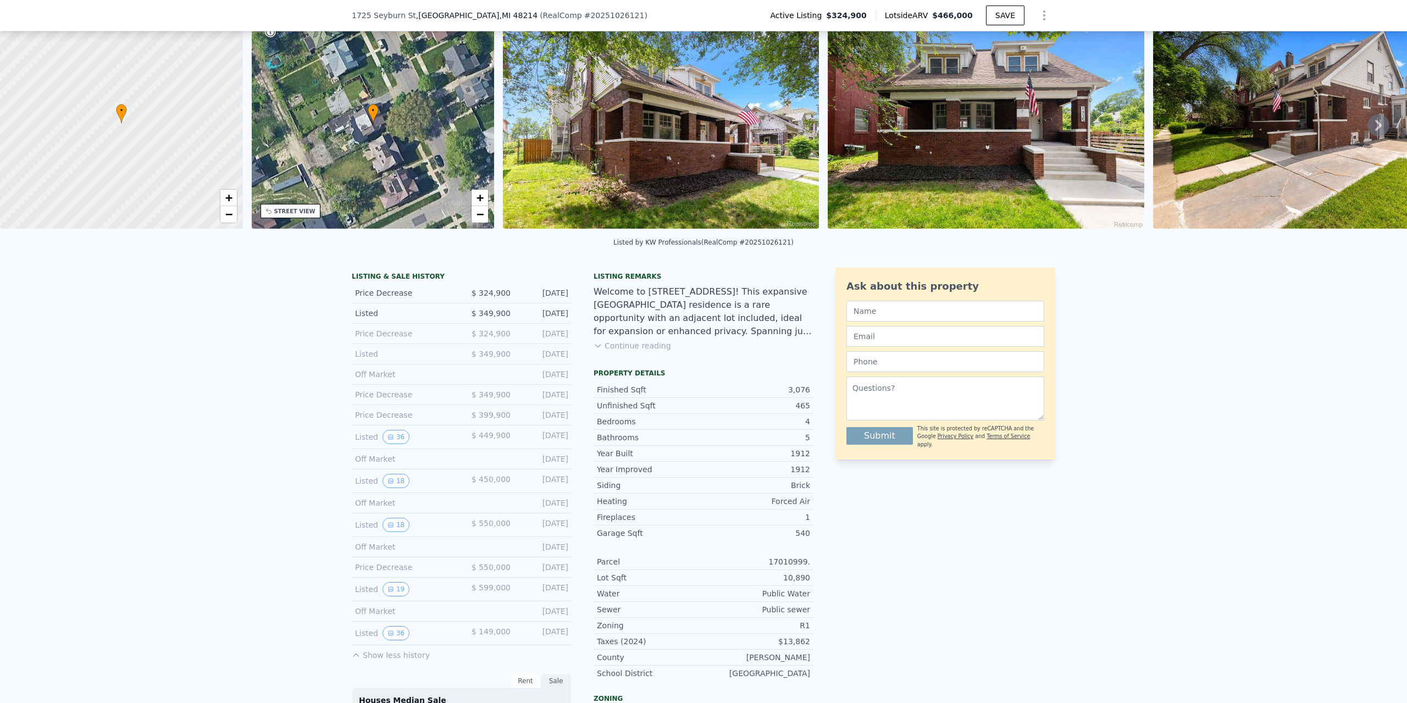
scroll to position [51, 0]
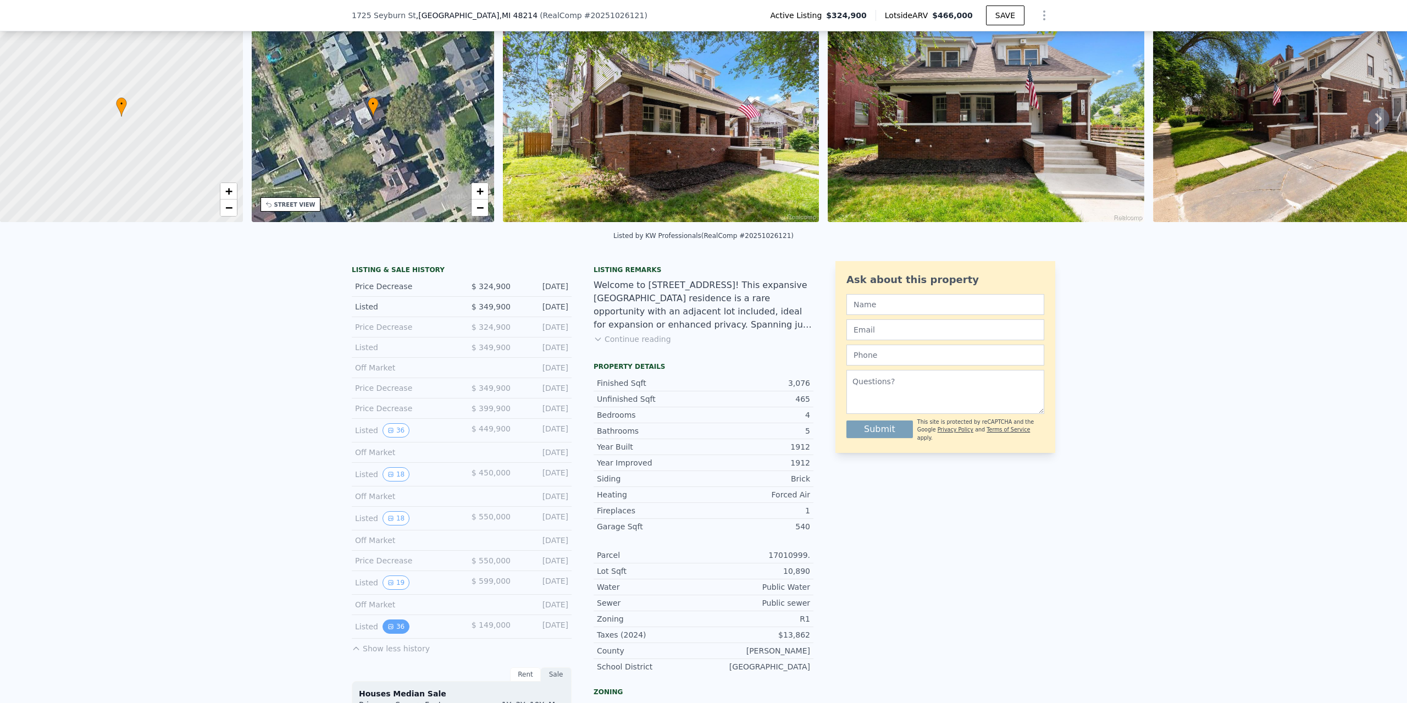
click at [389, 629] on icon "View historical data" at bounding box center [391, 626] width 4 height 4
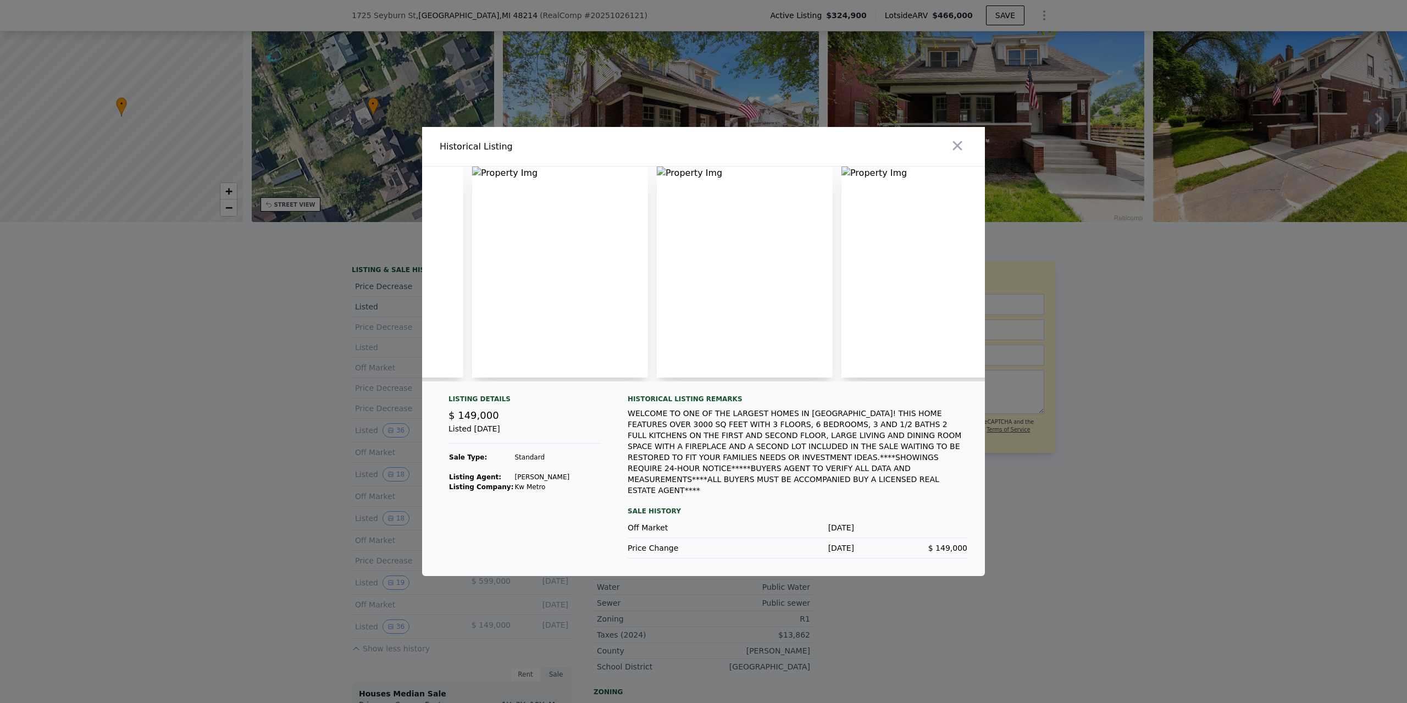
scroll to position [0, 0]
click at [215, 331] on div at bounding box center [703, 351] width 1407 height 703
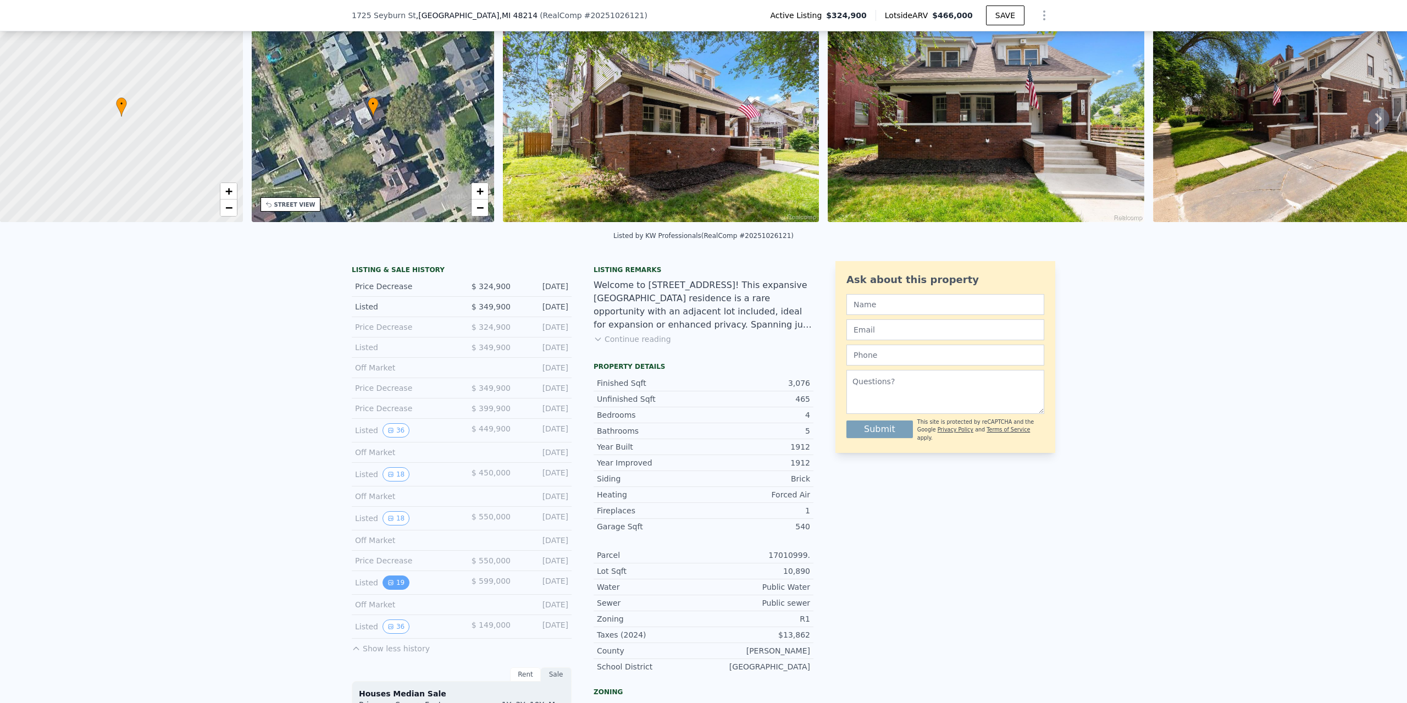
click at [388, 586] on icon "View historical data" at bounding box center [391, 582] width 7 height 7
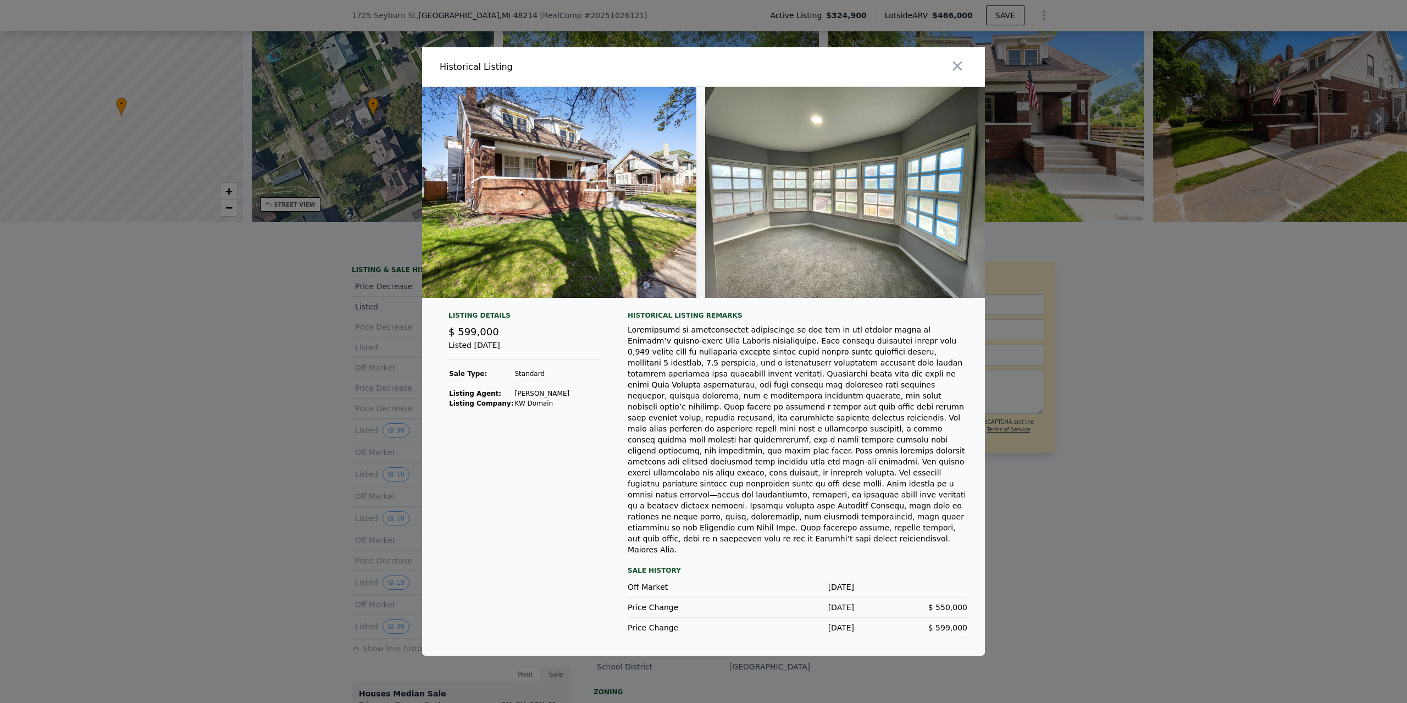
scroll to position [0, 4758]
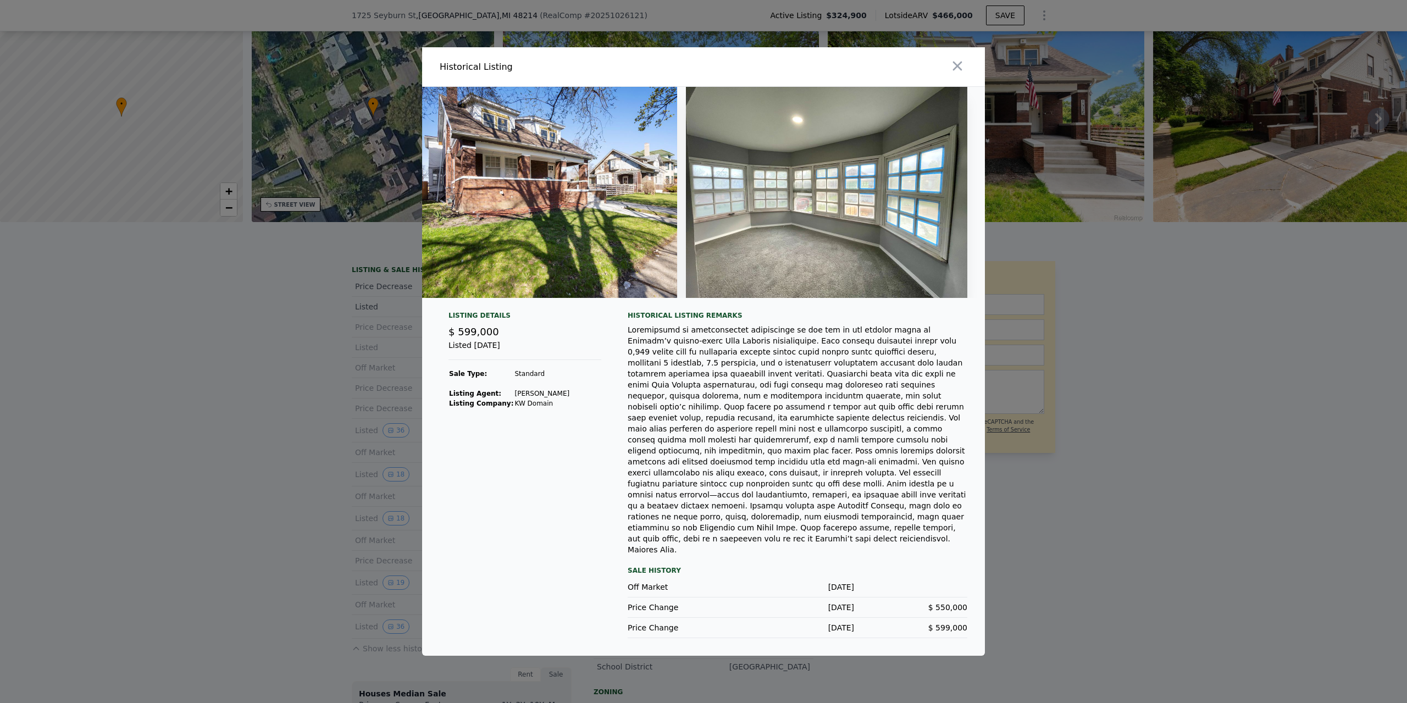
click at [271, 489] on div at bounding box center [703, 351] width 1407 height 703
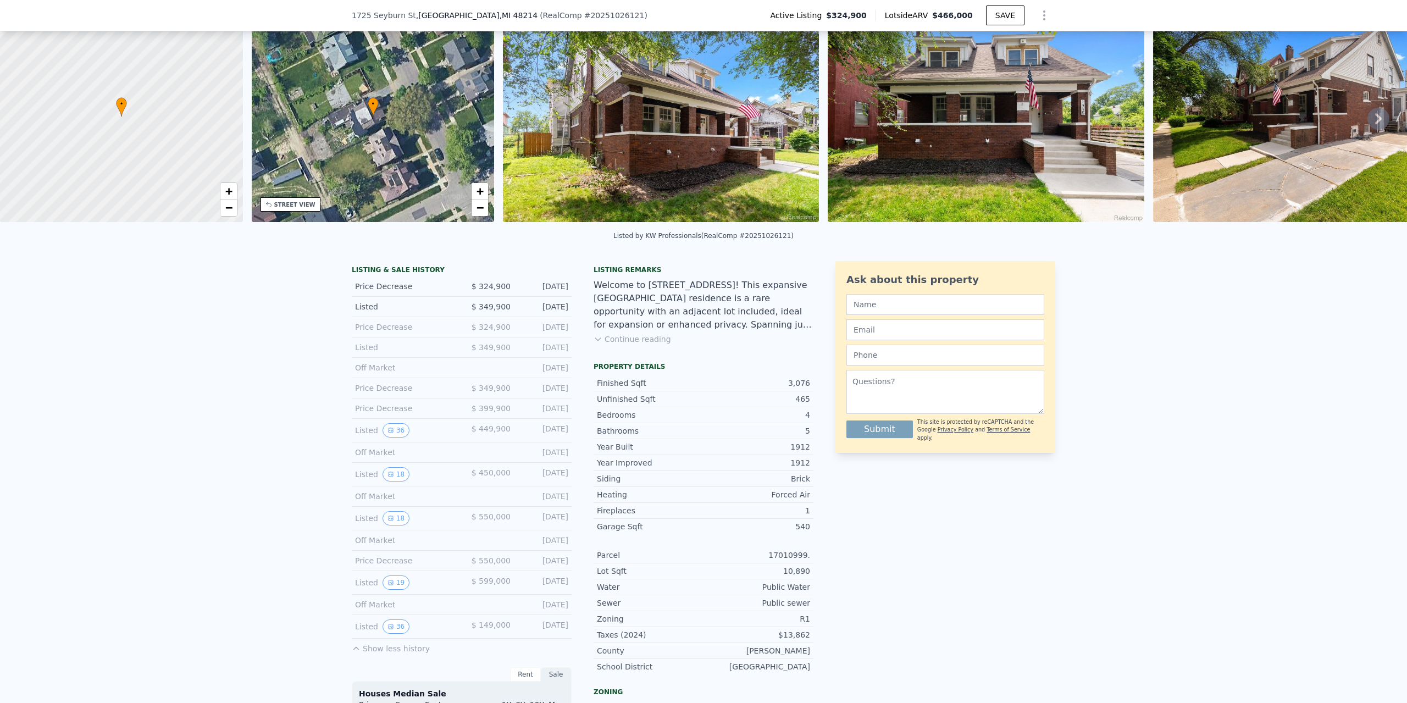
click at [655, 345] on button "Continue reading" at bounding box center [633, 339] width 78 height 11
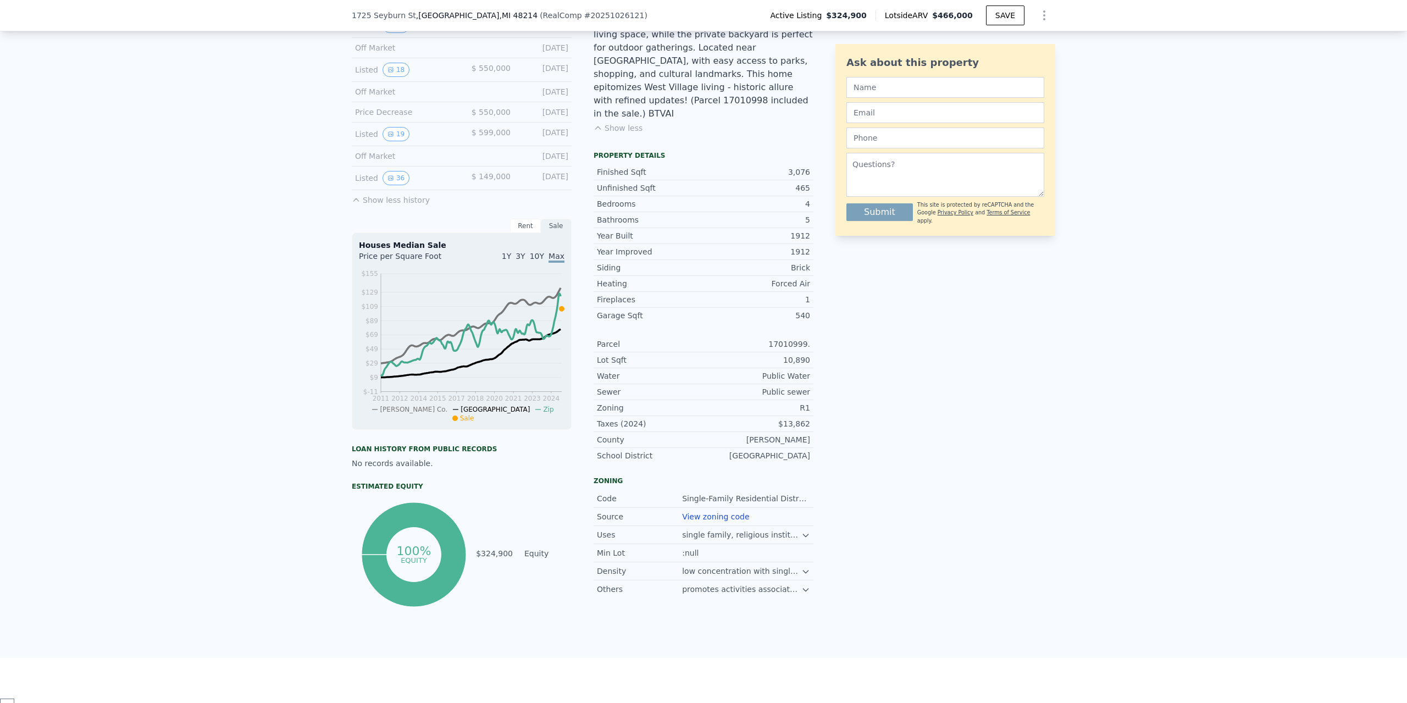
scroll to position [546, 0]
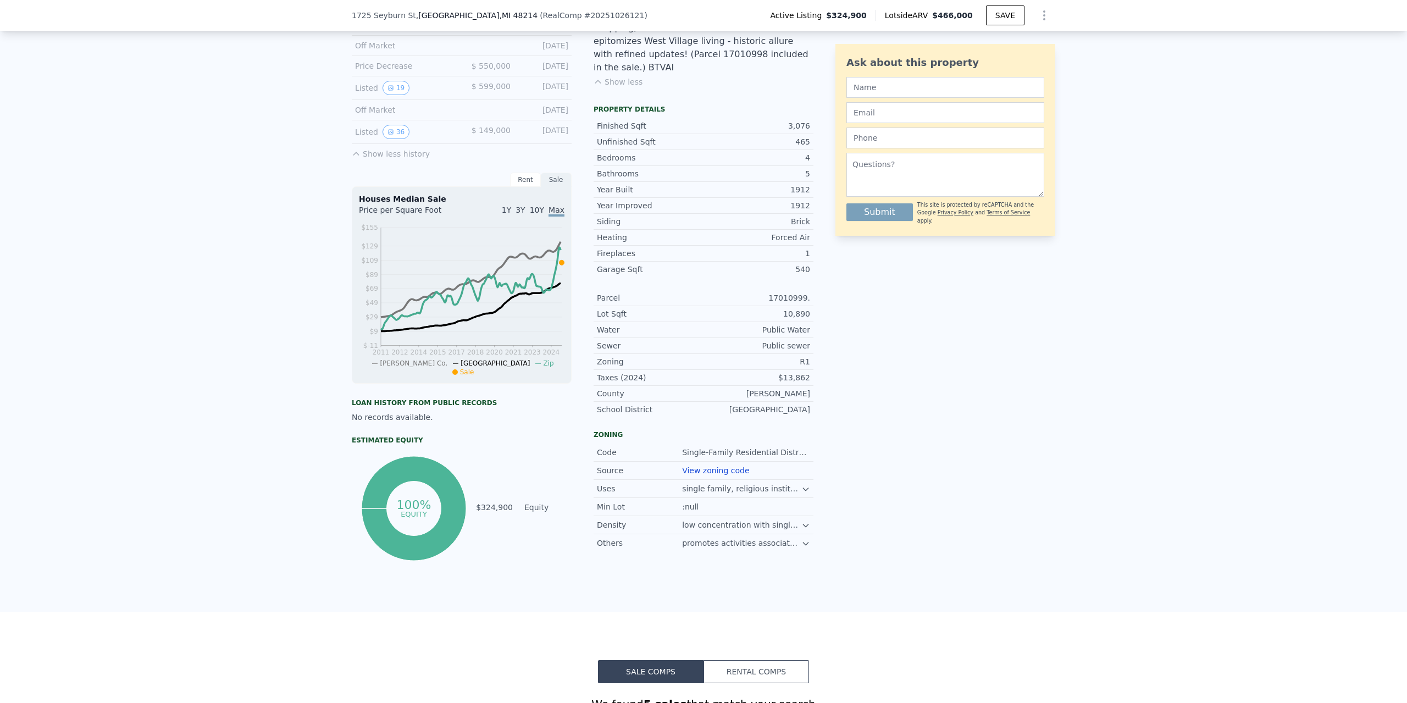
click at [718, 466] on link "View zoning code" at bounding box center [715, 470] width 67 height 9
click at [801, 485] on icon at bounding box center [805, 489] width 9 height 9
click at [805, 543] on icon at bounding box center [805, 547] width 9 height 9
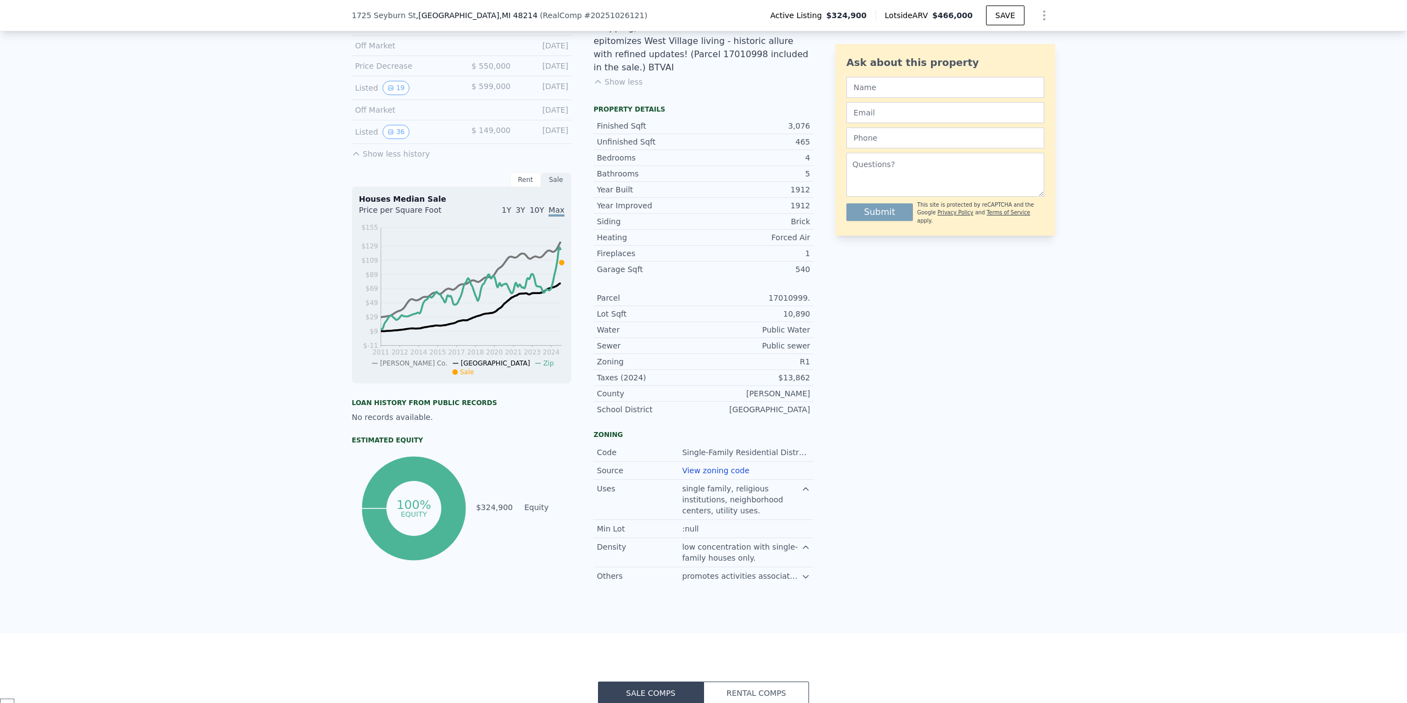
click at [794, 571] on div "promotes activities associated with family life." at bounding box center [741, 576] width 119 height 11
click at [801, 572] on icon at bounding box center [805, 576] width 9 height 9
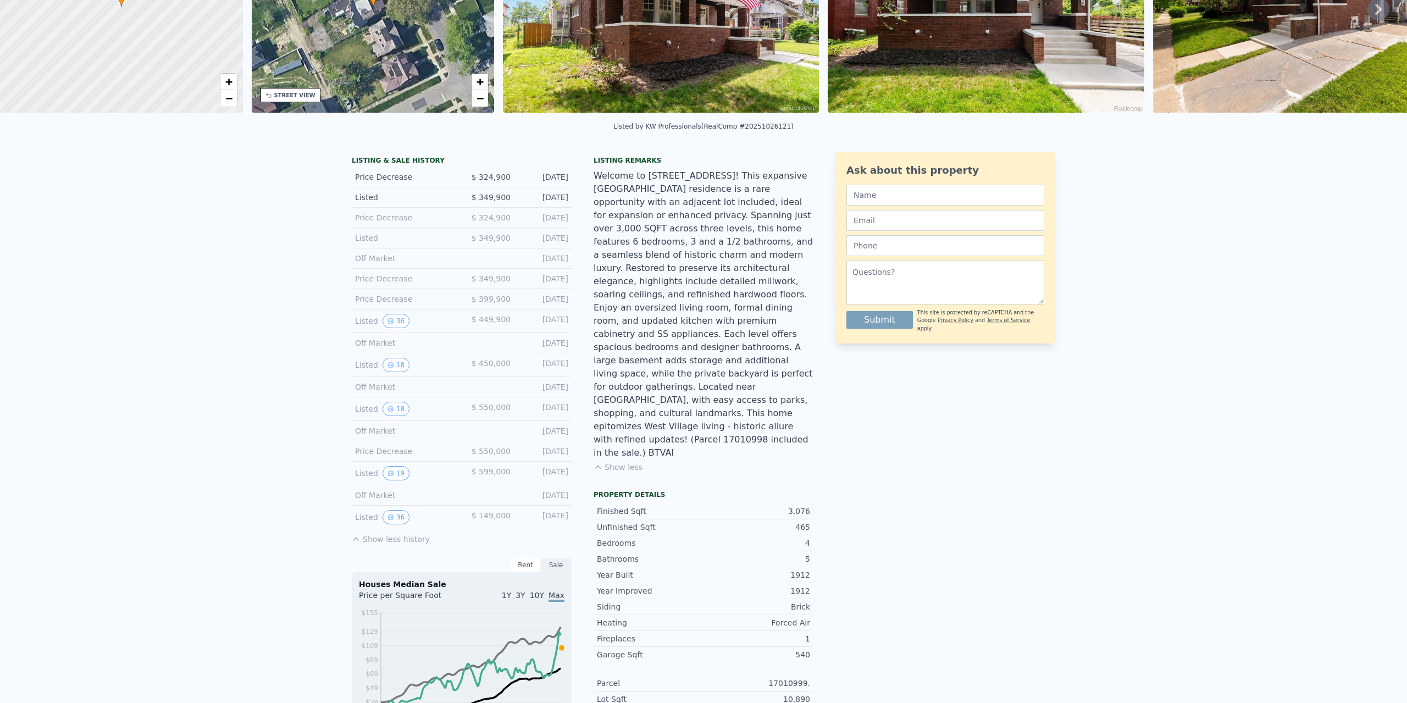
scroll to position [4, 0]
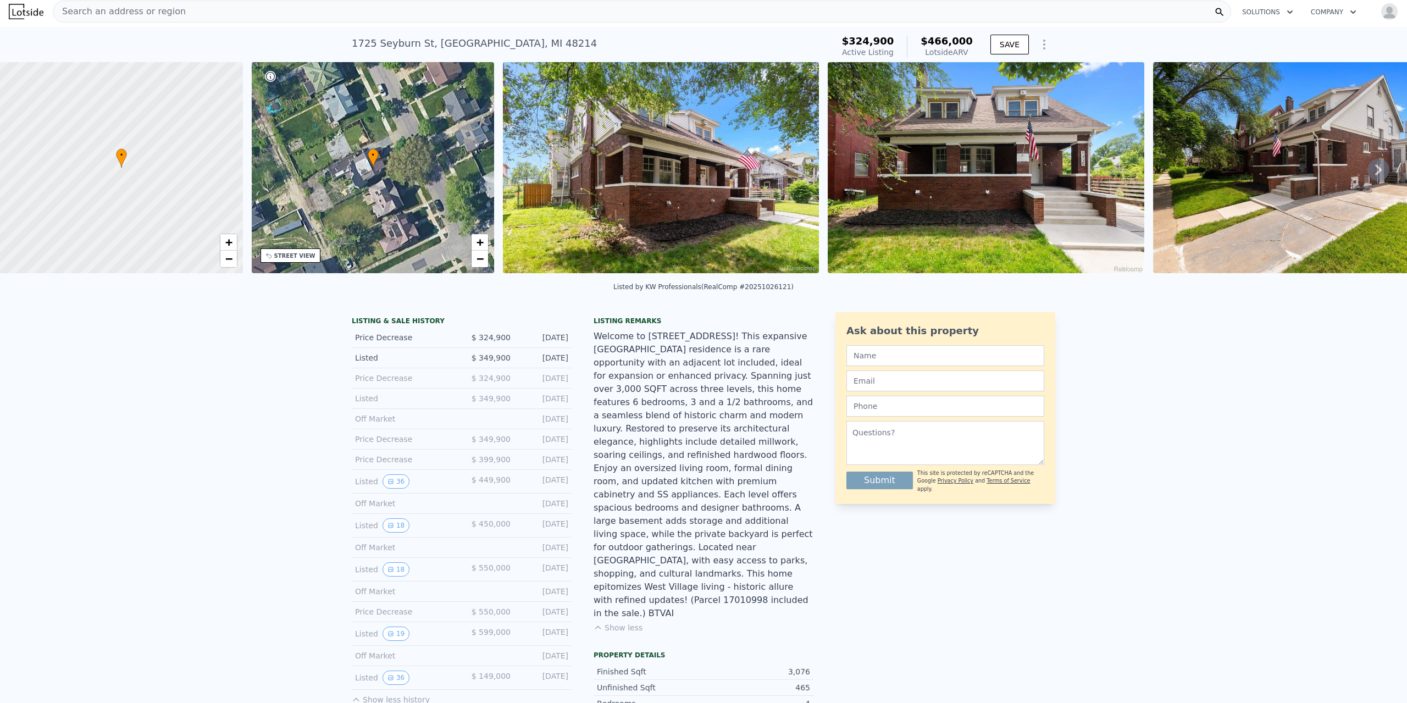
click at [136, 16] on span "Search an address or region" at bounding box center [119, 11] width 132 height 13
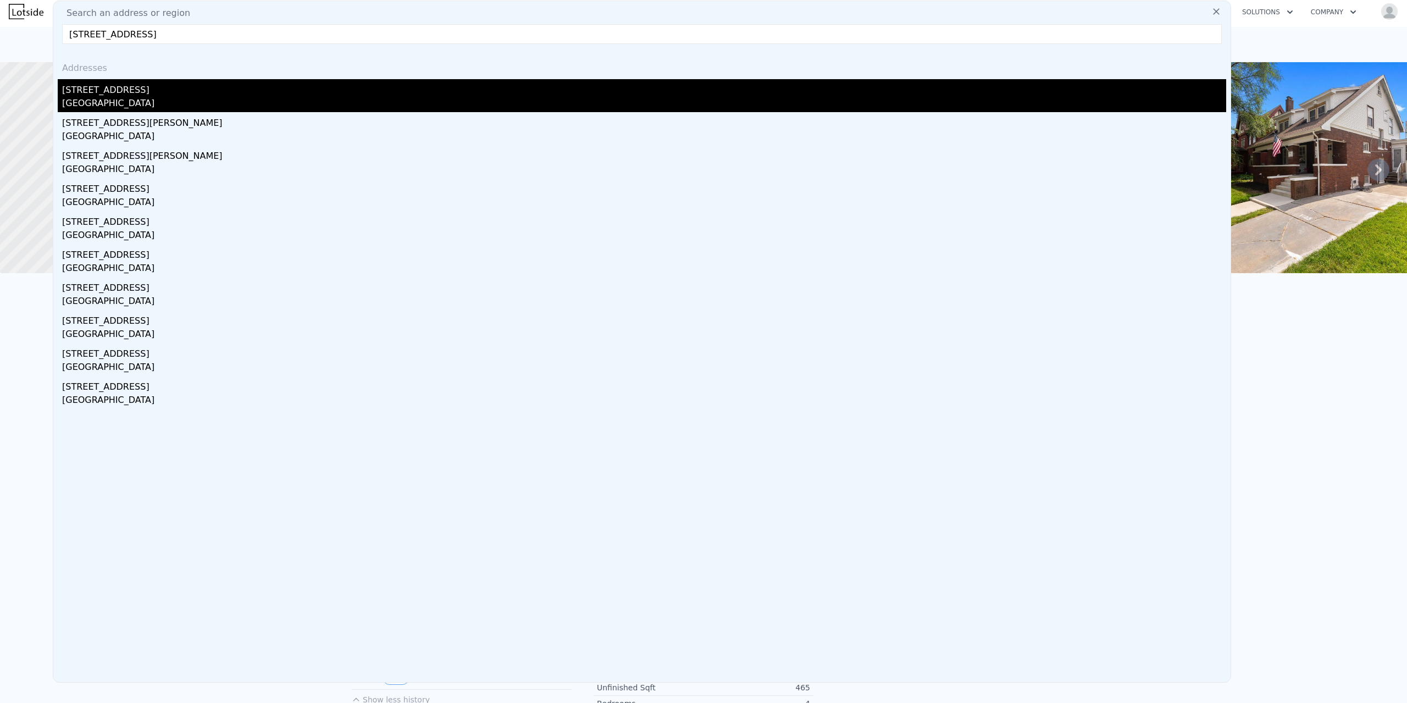
type input "[STREET_ADDRESS]"
click at [120, 93] on div "[STREET_ADDRESS]" at bounding box center [644, 88] width 1164 height 18
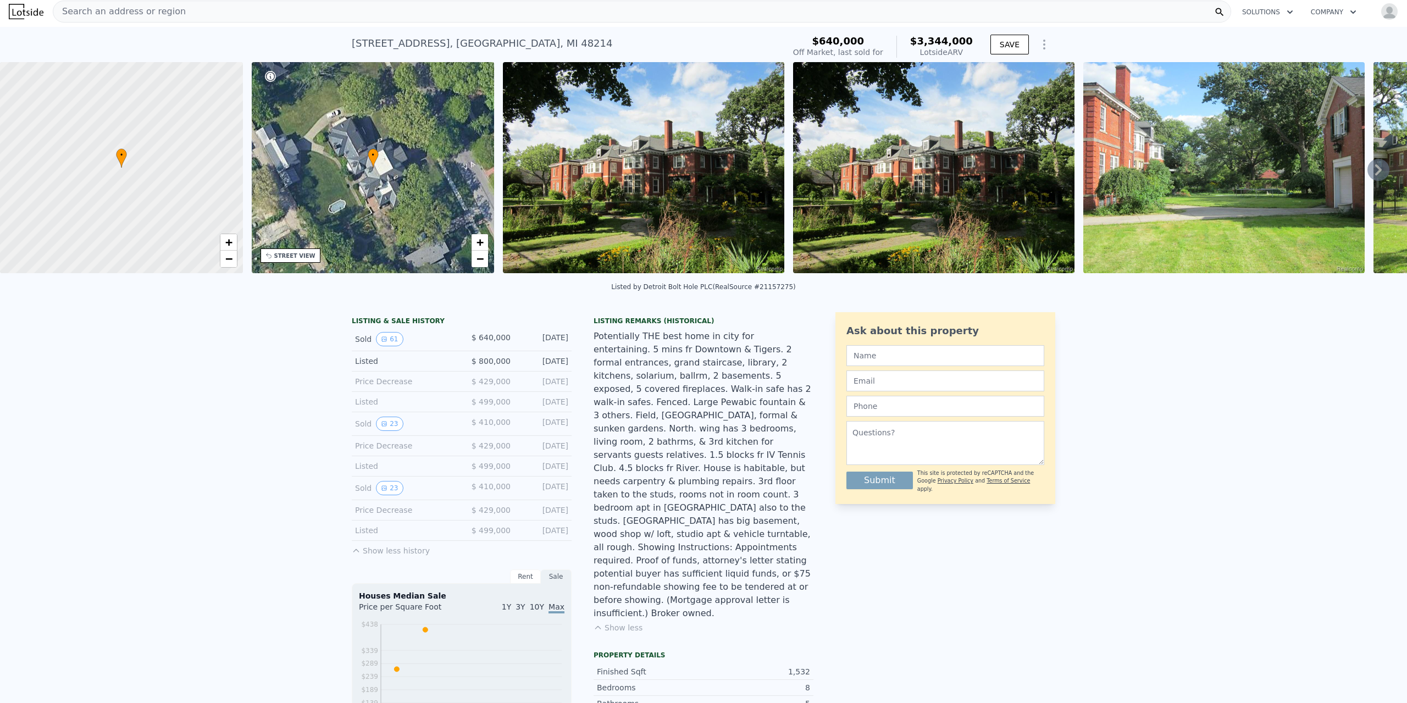
click at [691, 193] on img at bounding box center [643, 167] width 281 height 211
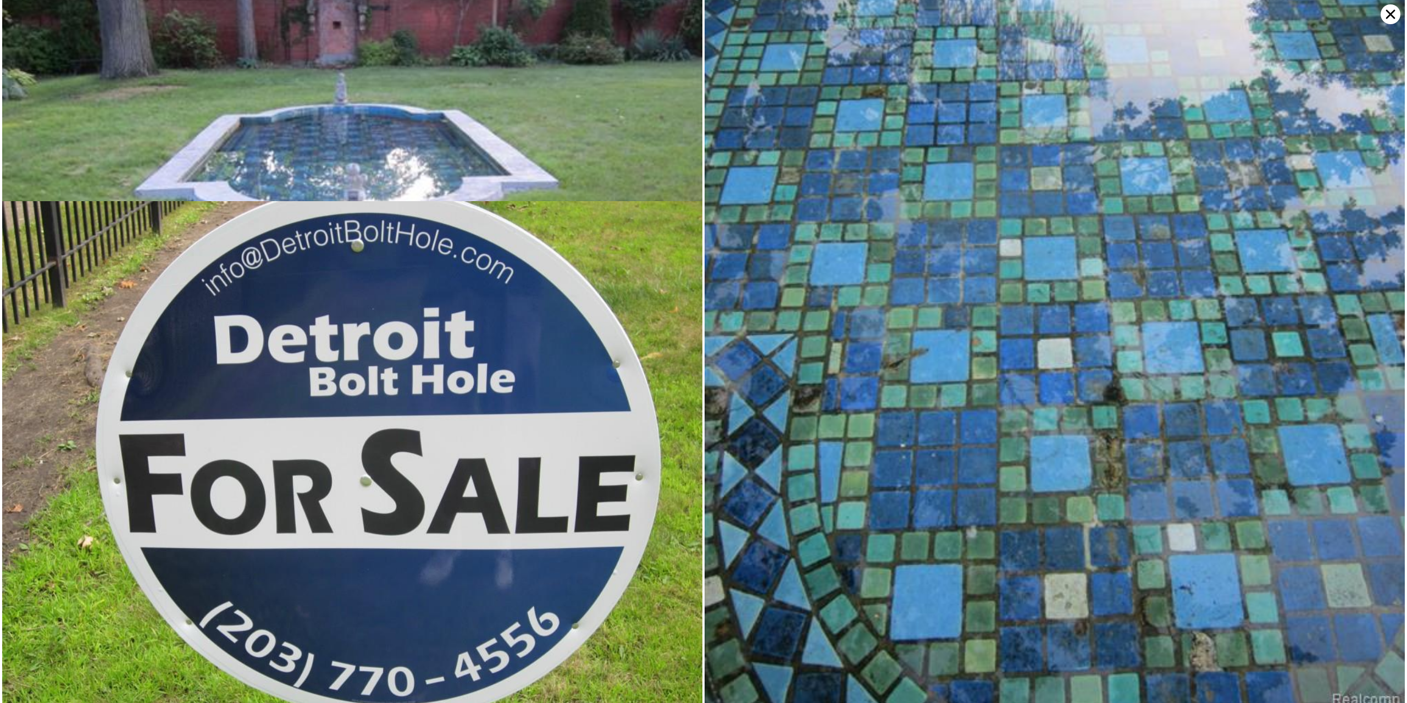
scroll to position [12391, 0]
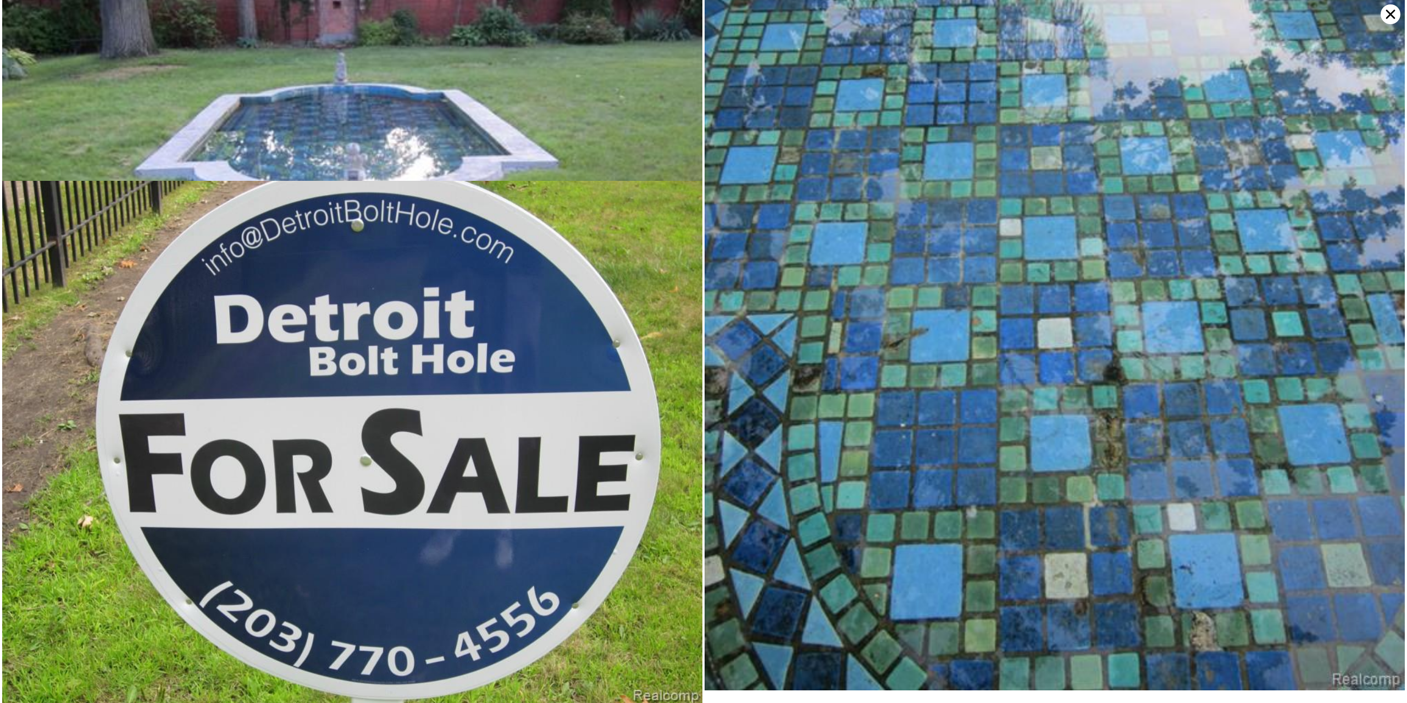
click at [1385, 9] on icon at bounding box center [1391, 14] width 20 height 20
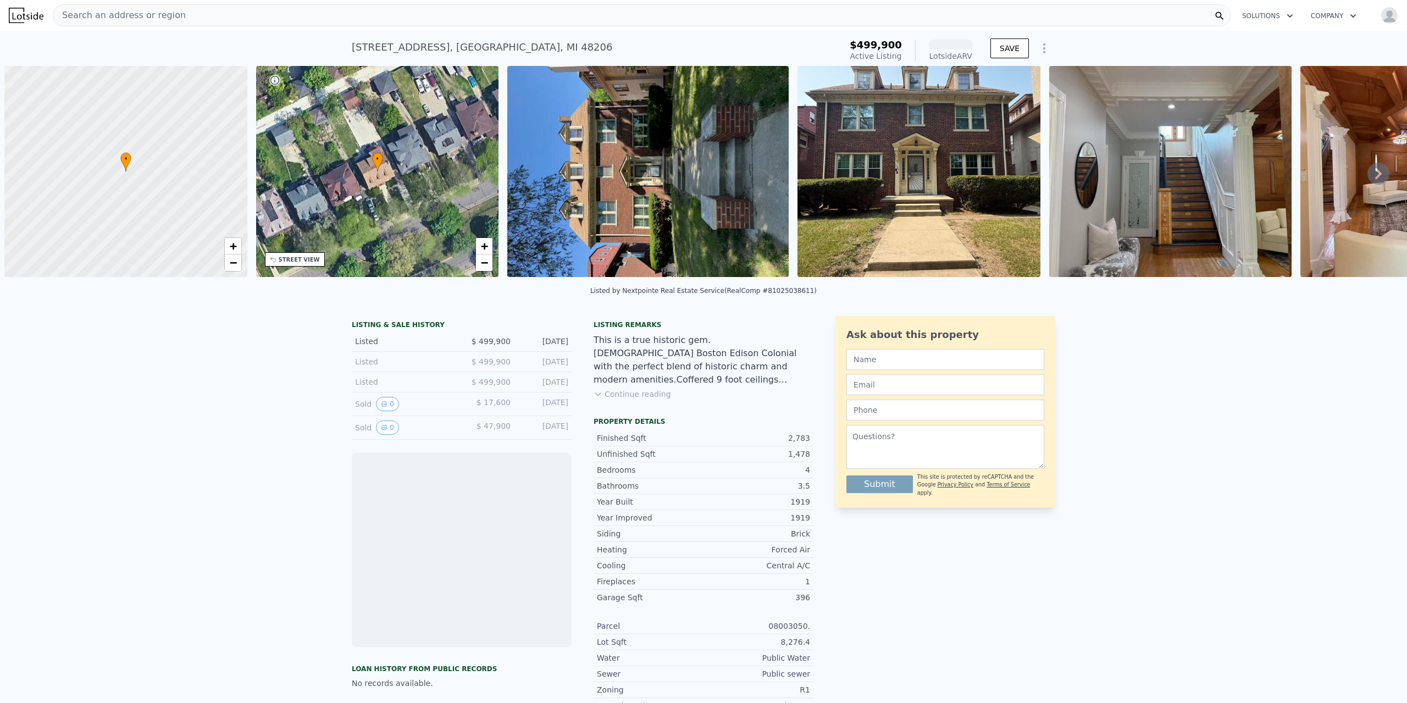
scroll to position [0, 4]
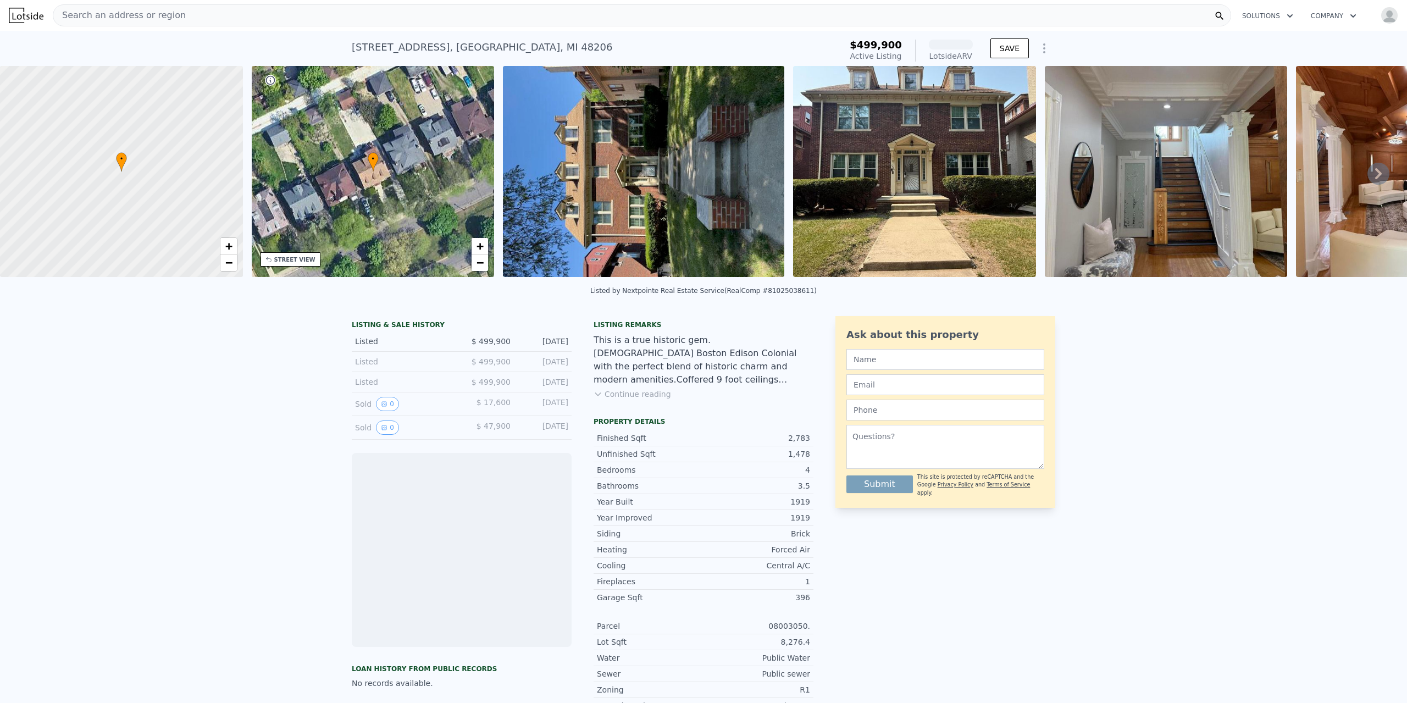
click at [907, 167] on img at bounding box center [914, 171] width 243 height 211
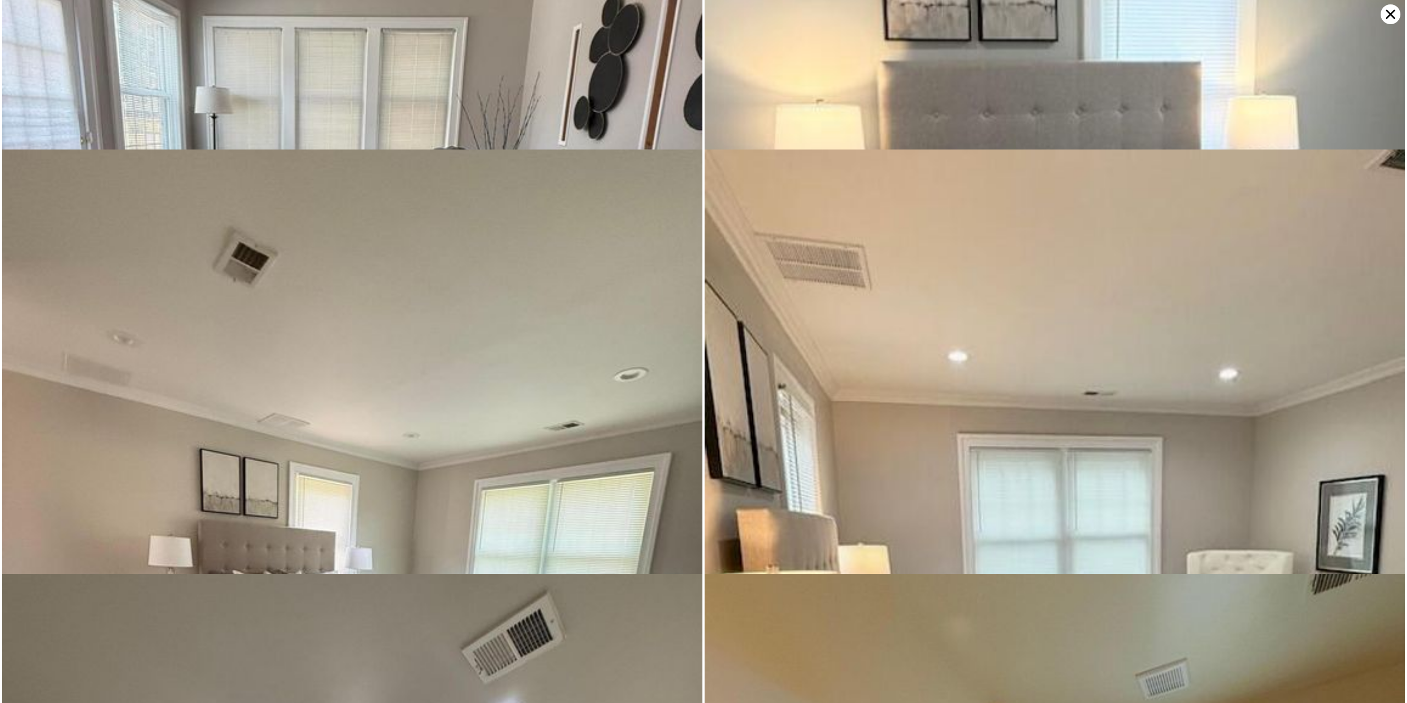
scroll to position [3819, 0]
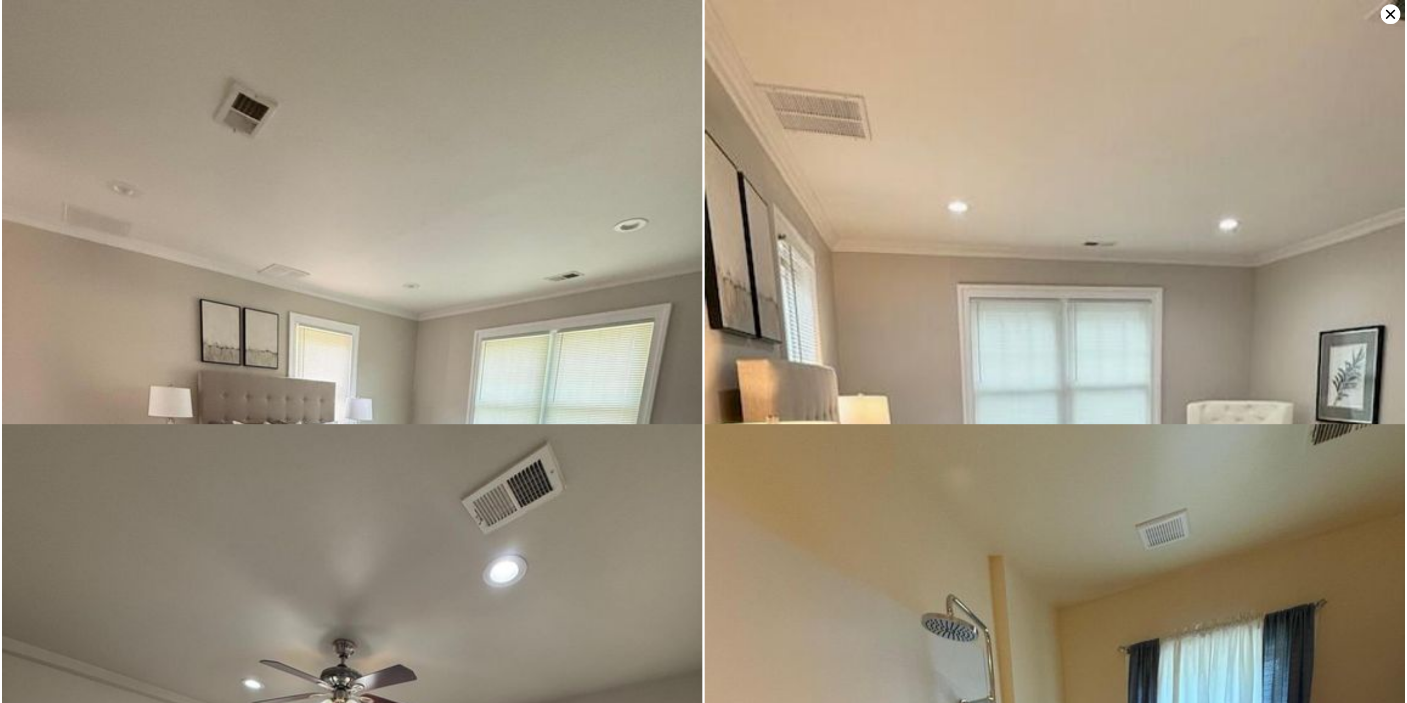
click at [1394, 15] on icon at bounding box center [1391, 14] width 20 height 20
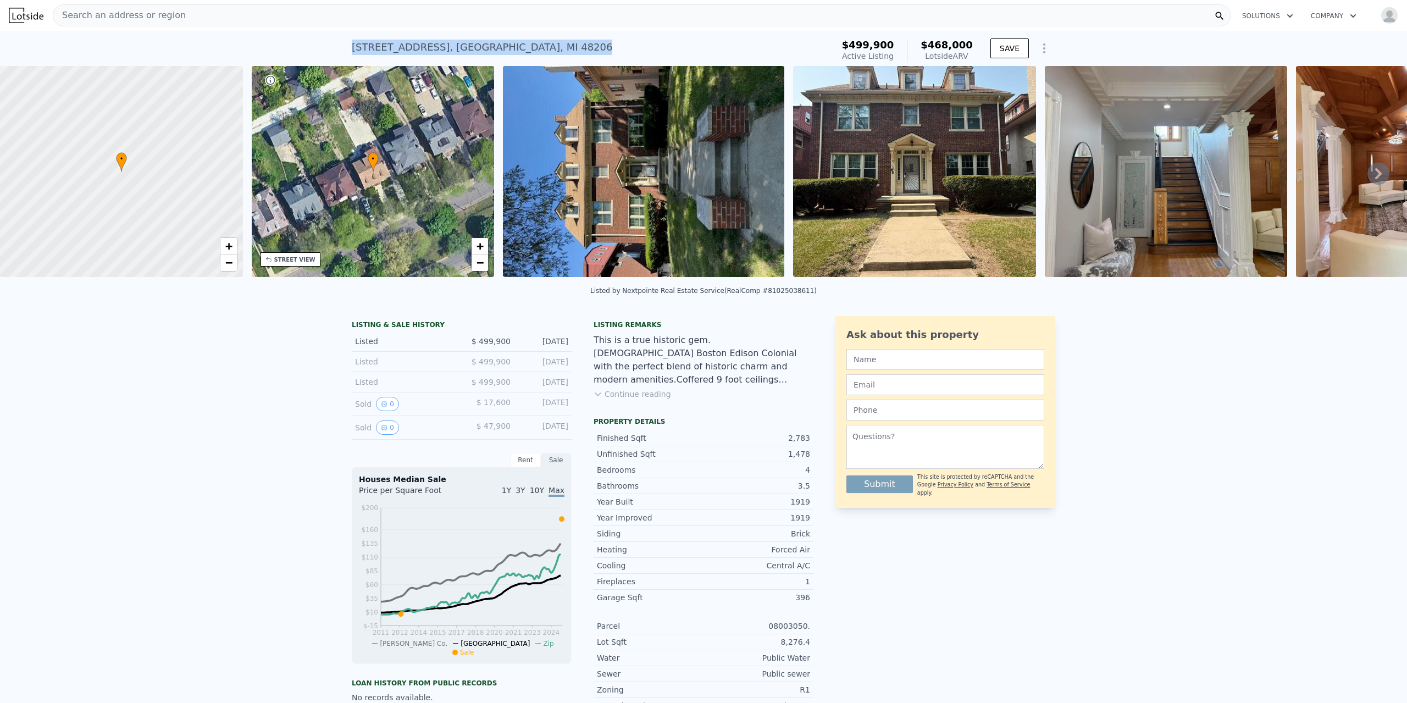
drag, startPoint x: 539, startPoint y: 46, endPoint x: 345, endPoint y: 47, distance: 194.0
click at [345, 47] on div "1646 Chicago Blvd , Detroit , MI 48206 Active at $499,900 (~ARV $468k ) $499,90…" at bounding box center [703, 48] width 1407 height 35
click at [387, 411] on button "0" at bounding box center [387, 404] width 23 height 14
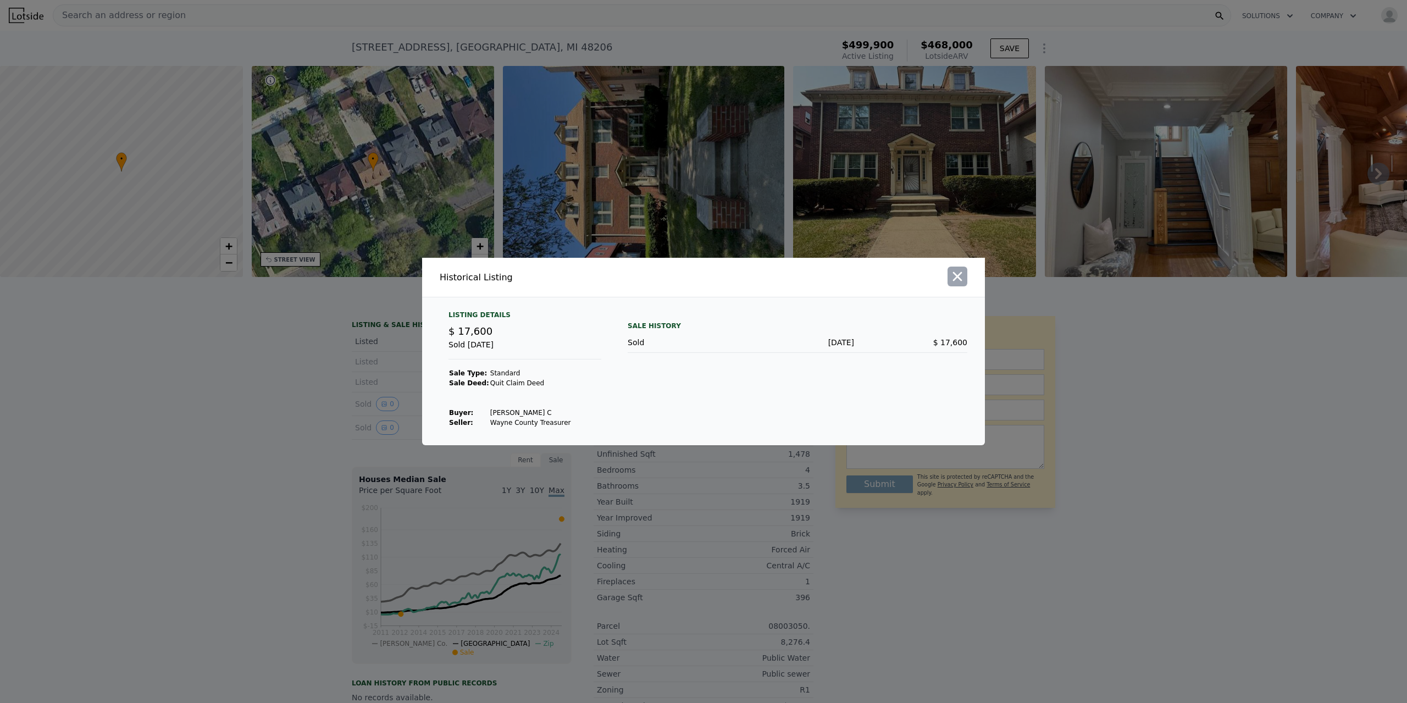
click at [966, 279] on button "button" at bounding box center [958, 277] width 20 height 20
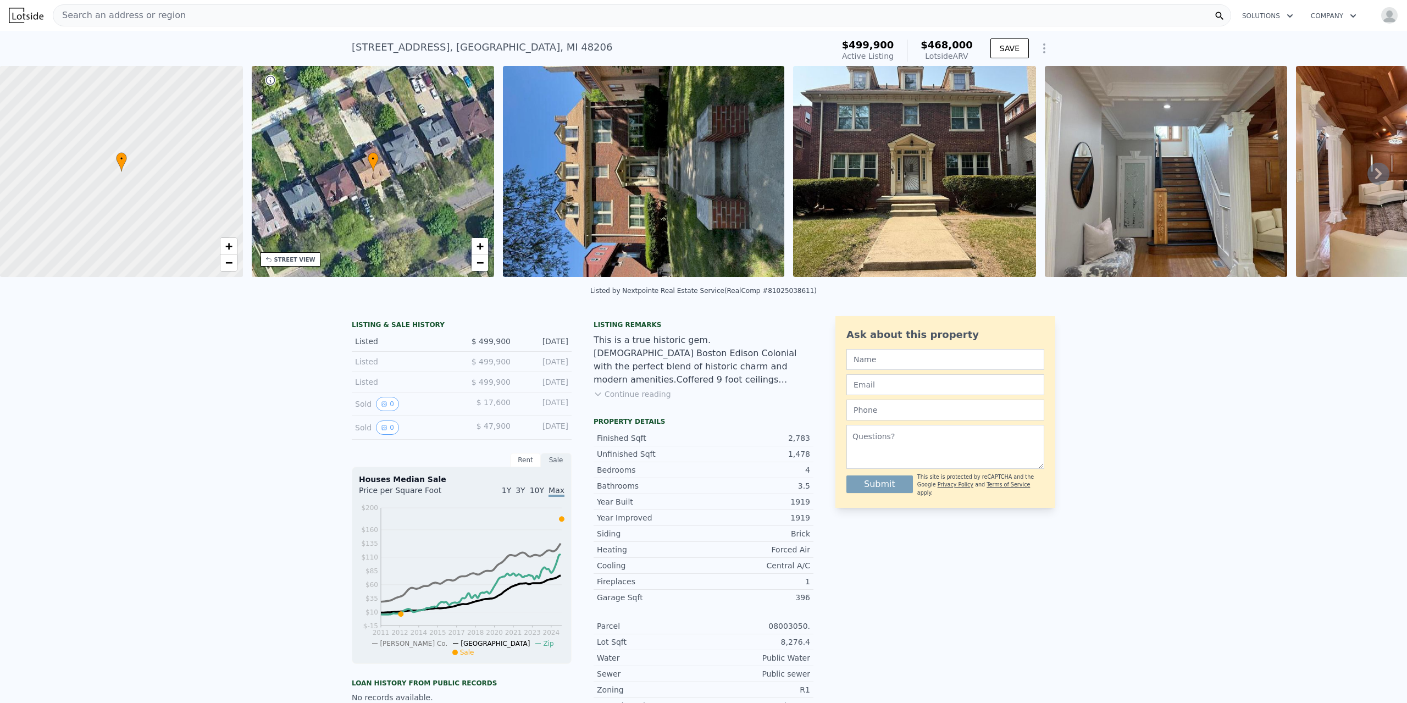
click at [143, 8] on div "Search an address or region" at bounding box center [119, 15] width 132 height 21
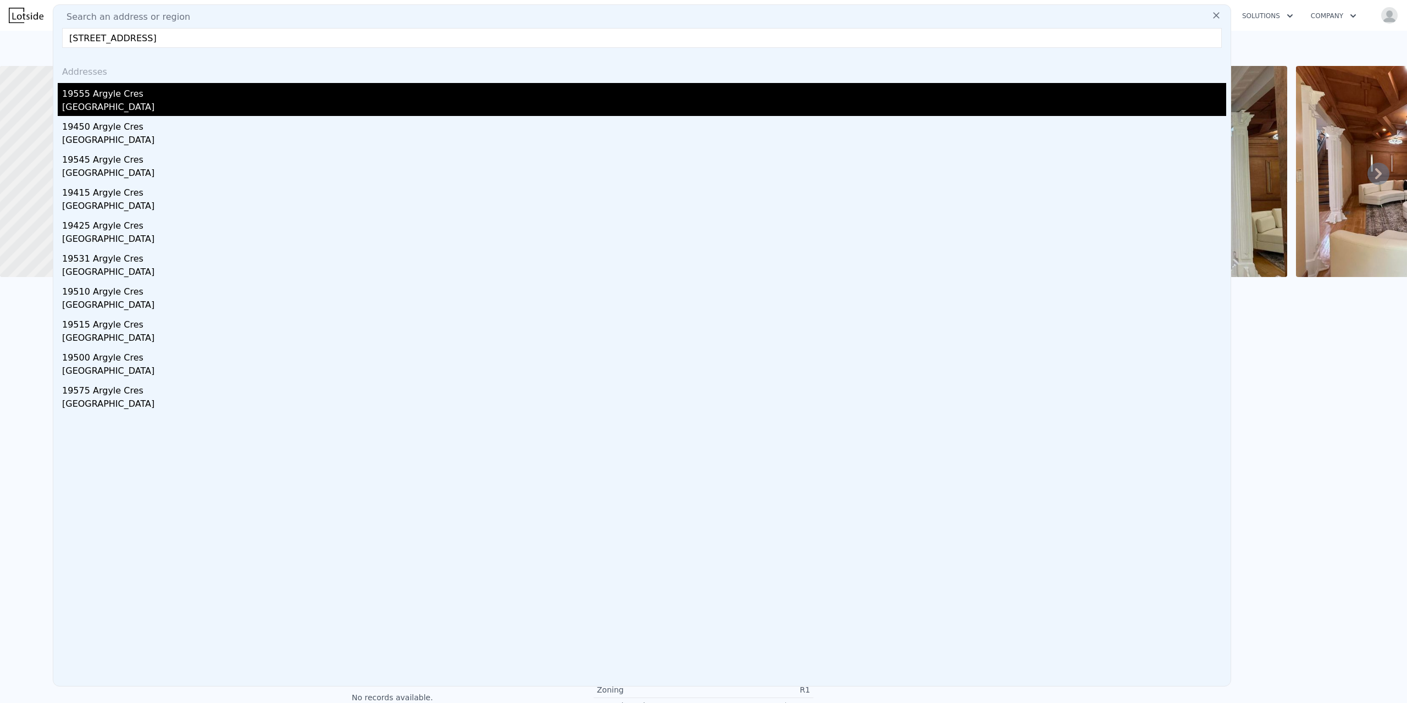
type input "19555 Argyle Cres, Highland Park, MI 48203"
click at [133, 113] on div "Wayne County, MI 48203" at bounding box center [644, 108] width 1164 height 15
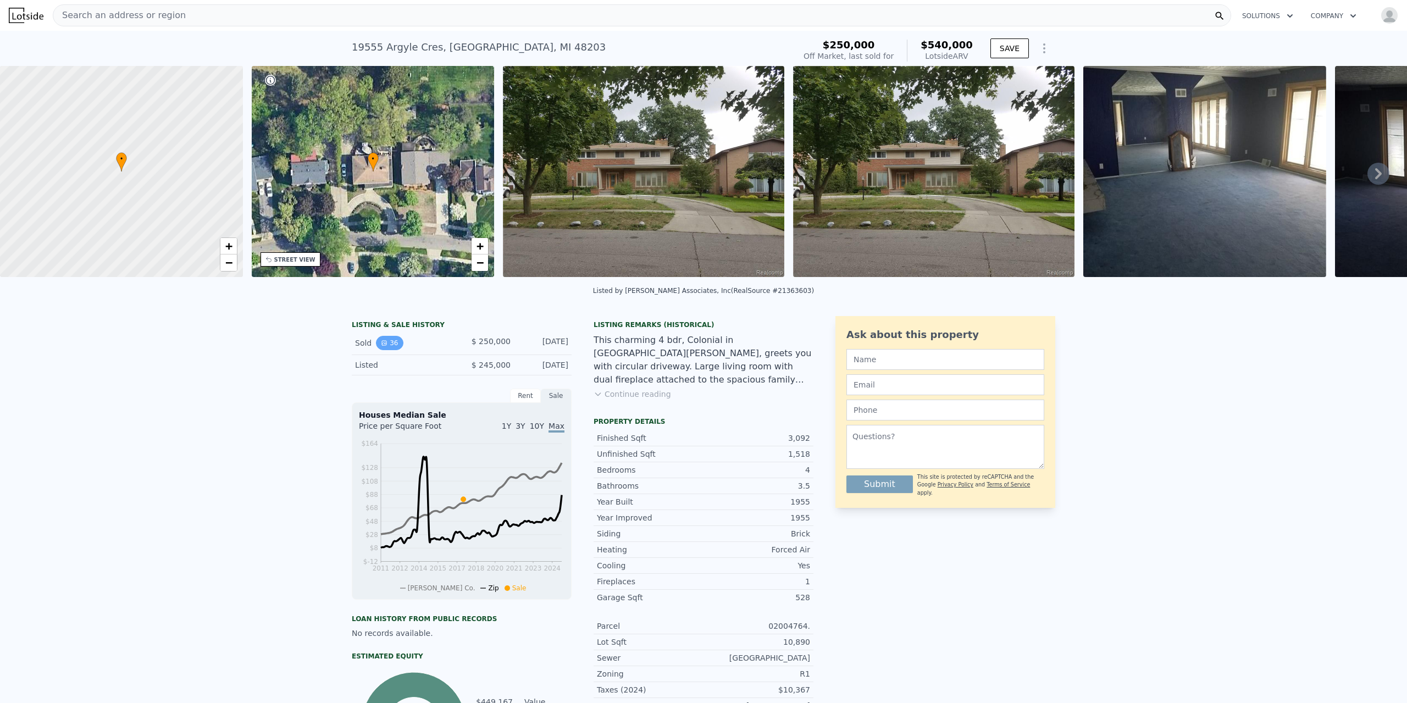
click at [385, 346] on button "36" at bounding box center [389, 343] width 27 height 14
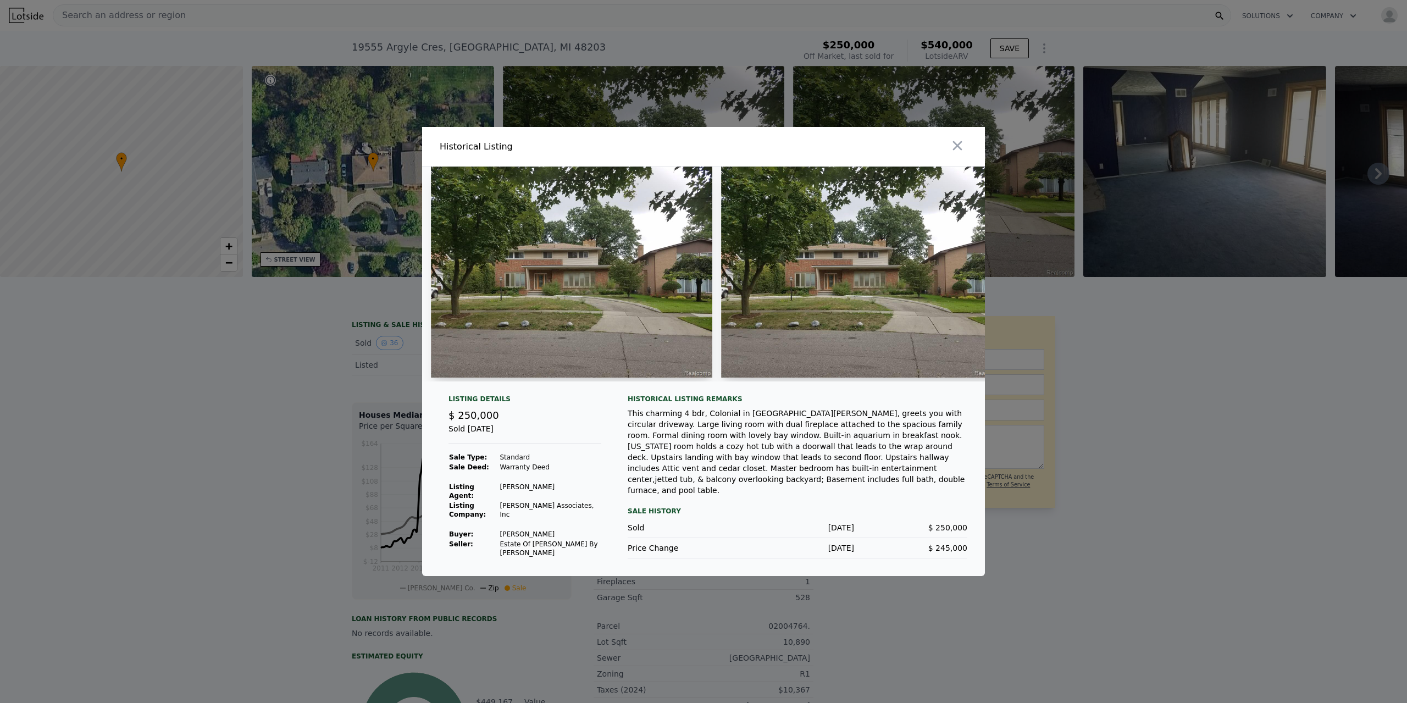
click at [239, 373] on div at bounding box center [703, 351] width 1407 height 703
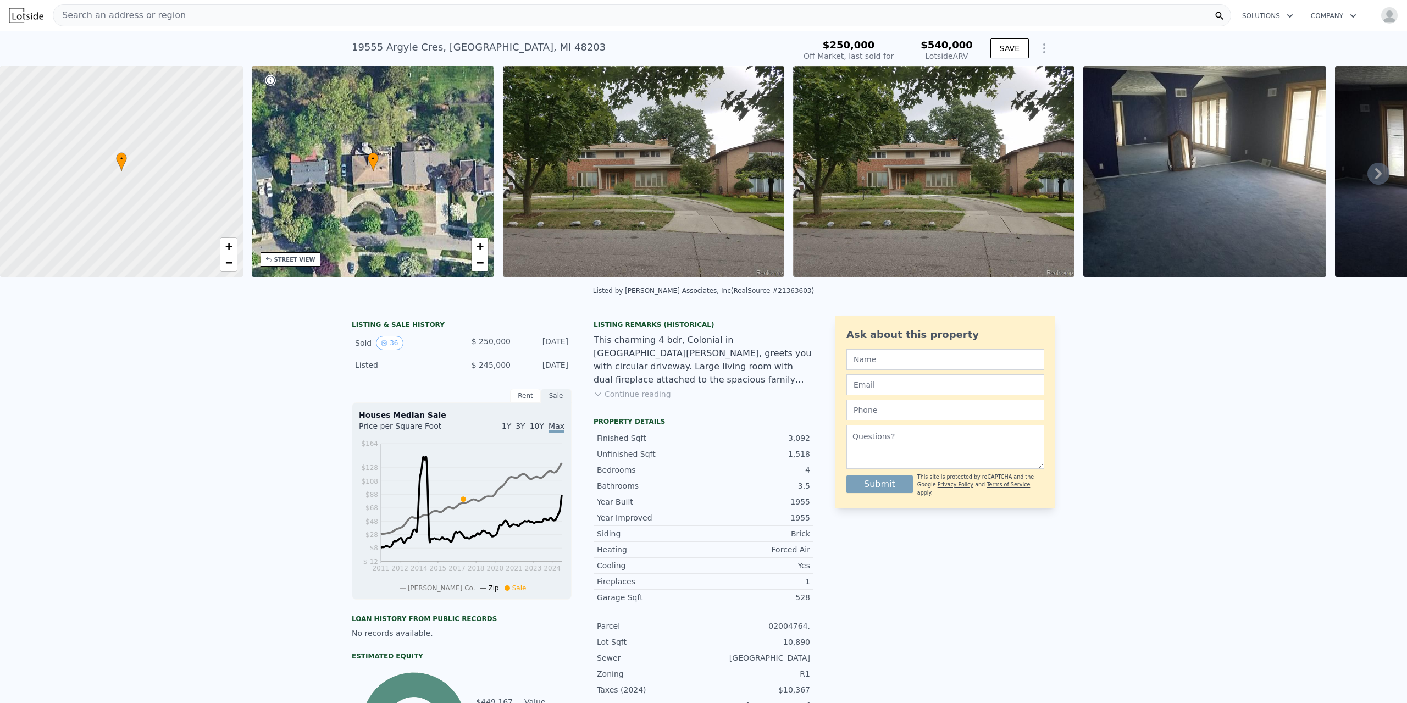
click at [685, 199] on img at bounding box center [643, 171] width 281 height 211
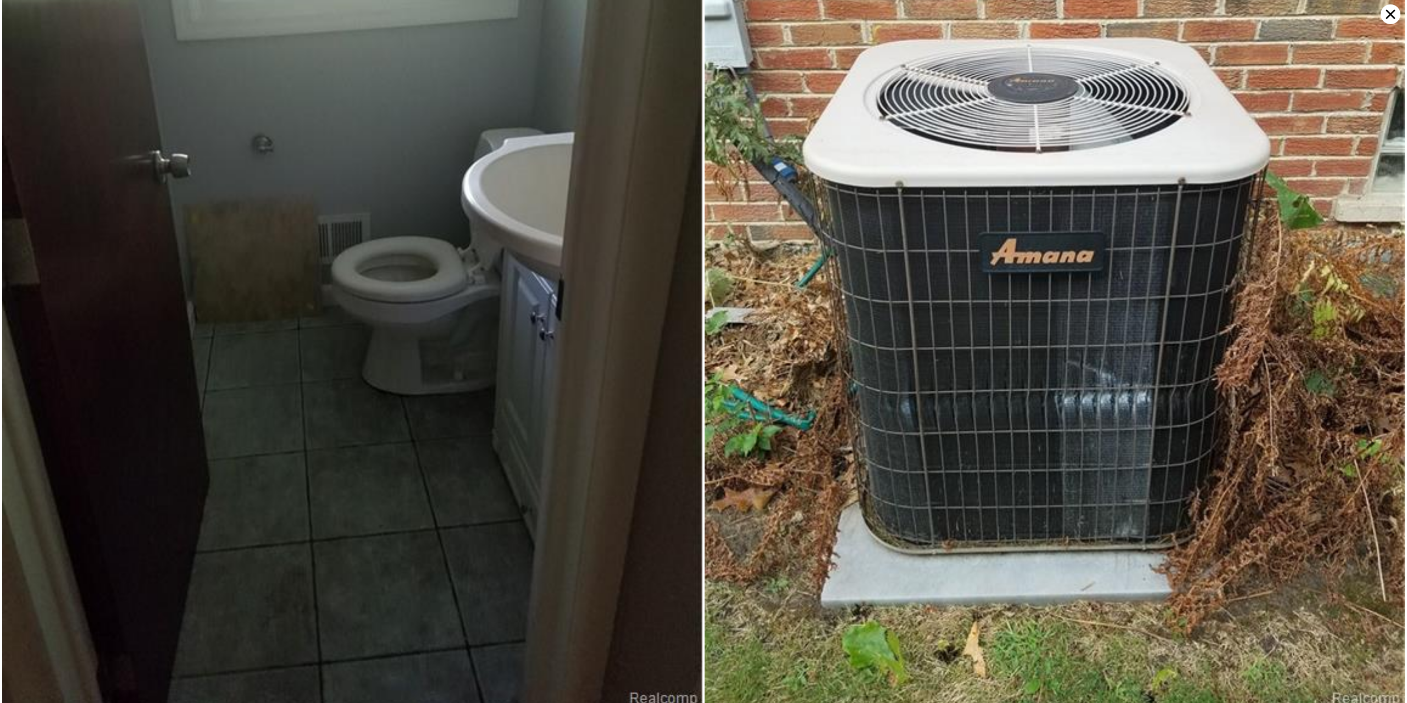
scroll to position [7439, 0]
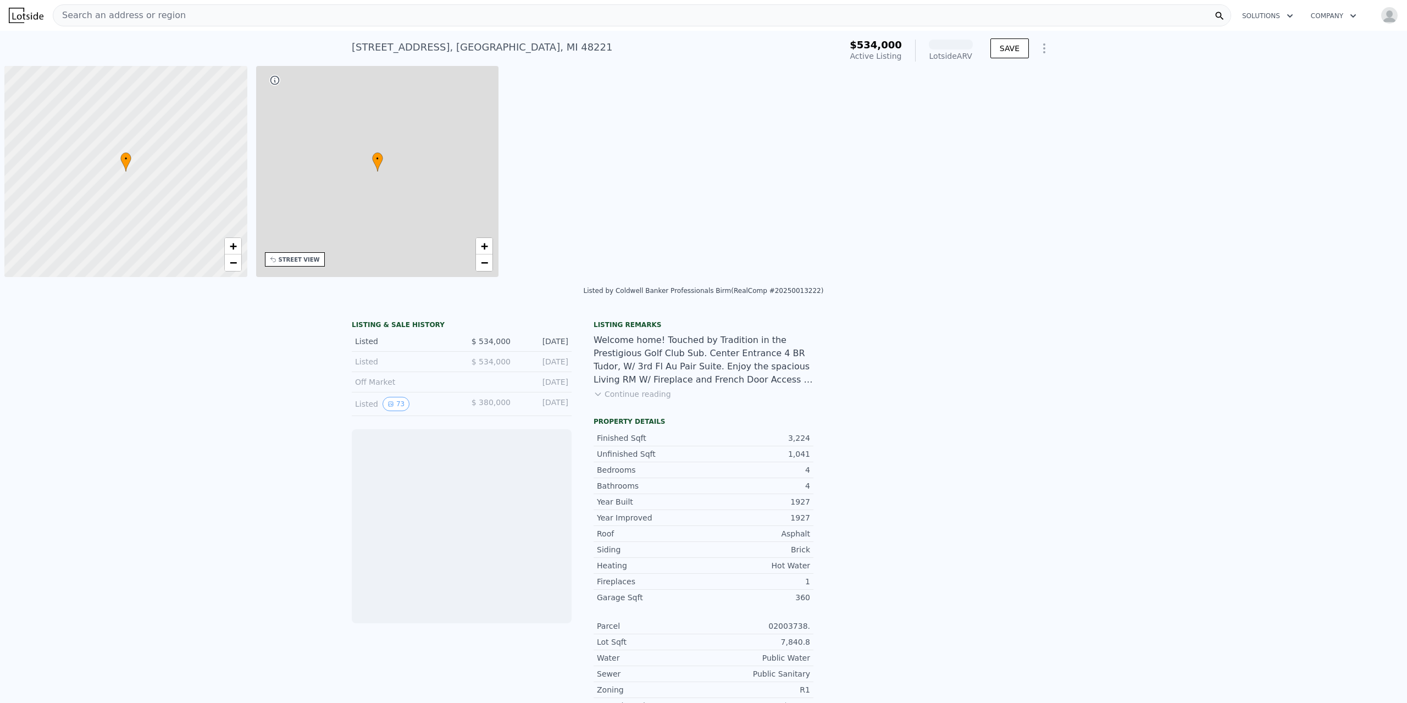
scroll to position [0, 4]
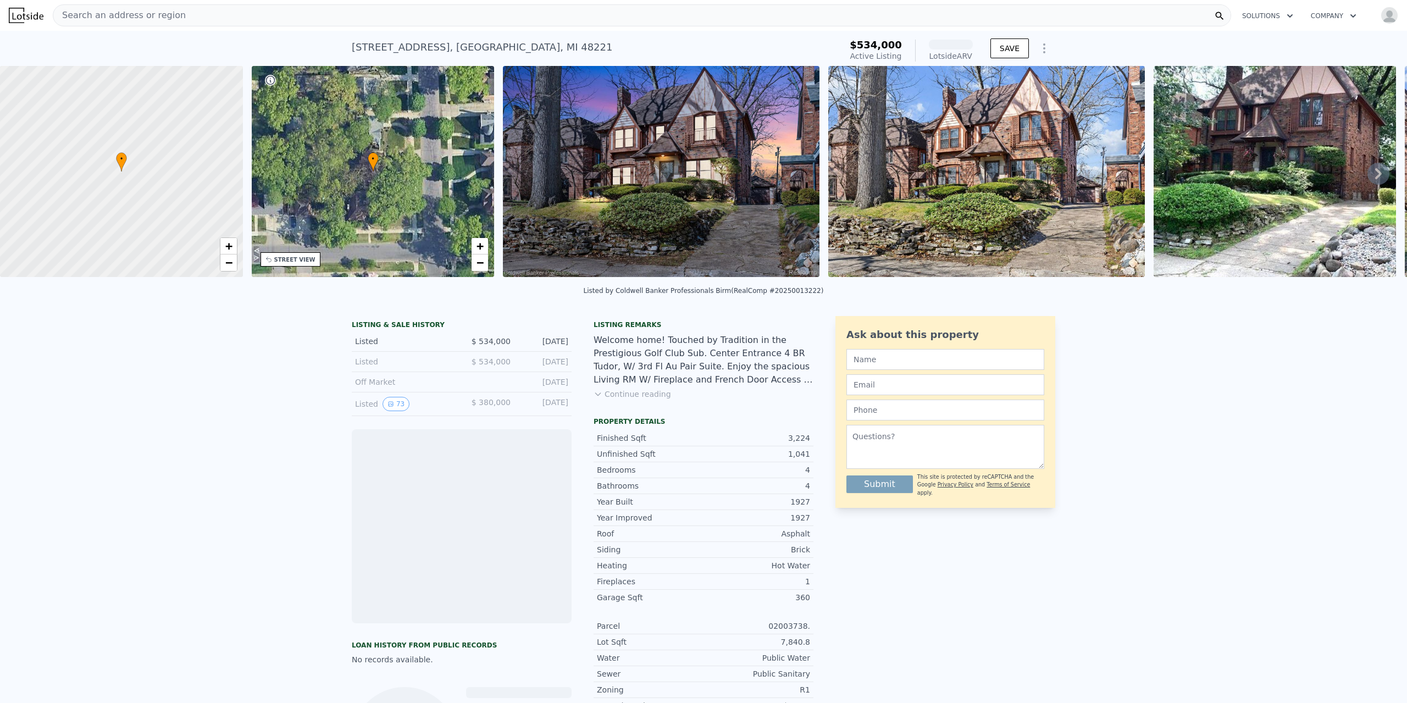
click at [767, 147] on img at bounding box center [661, 171] width 317 height 211
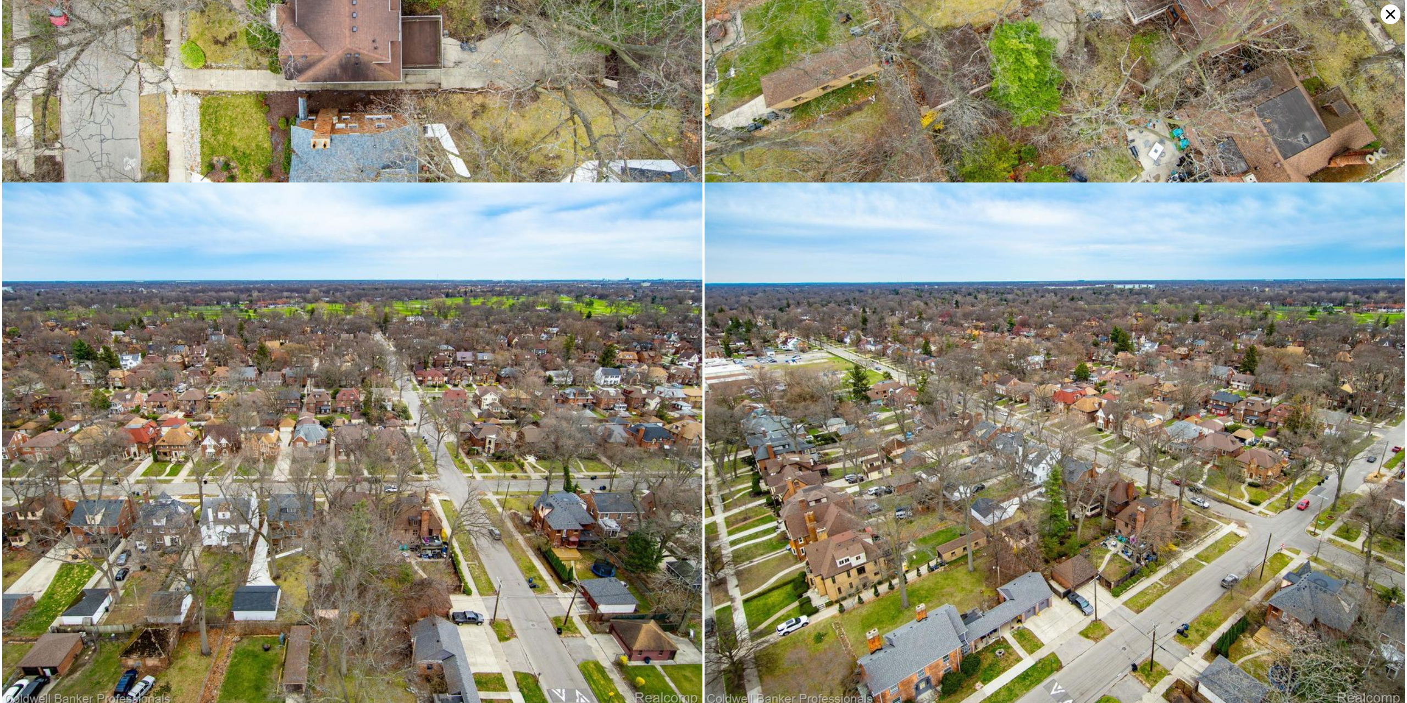
scroll to position [8407, 0]
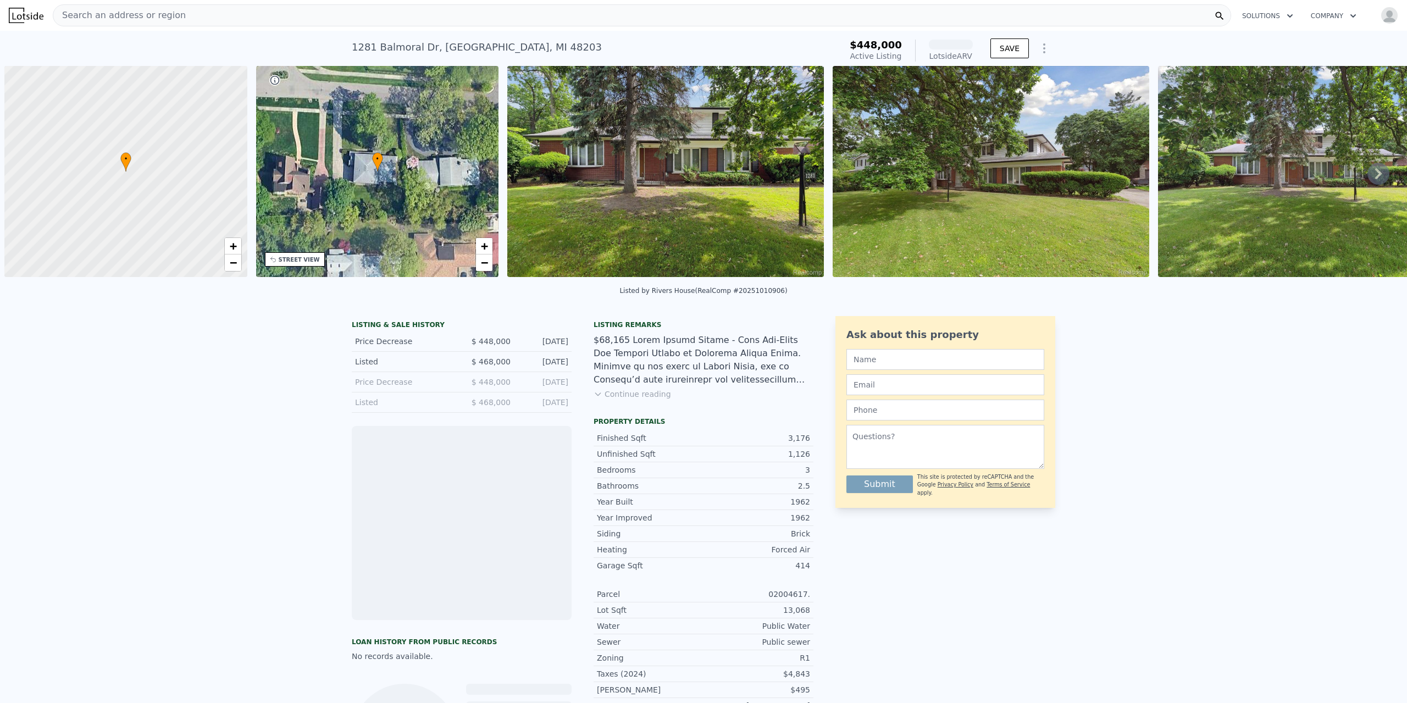
scroll to position [0, 4]
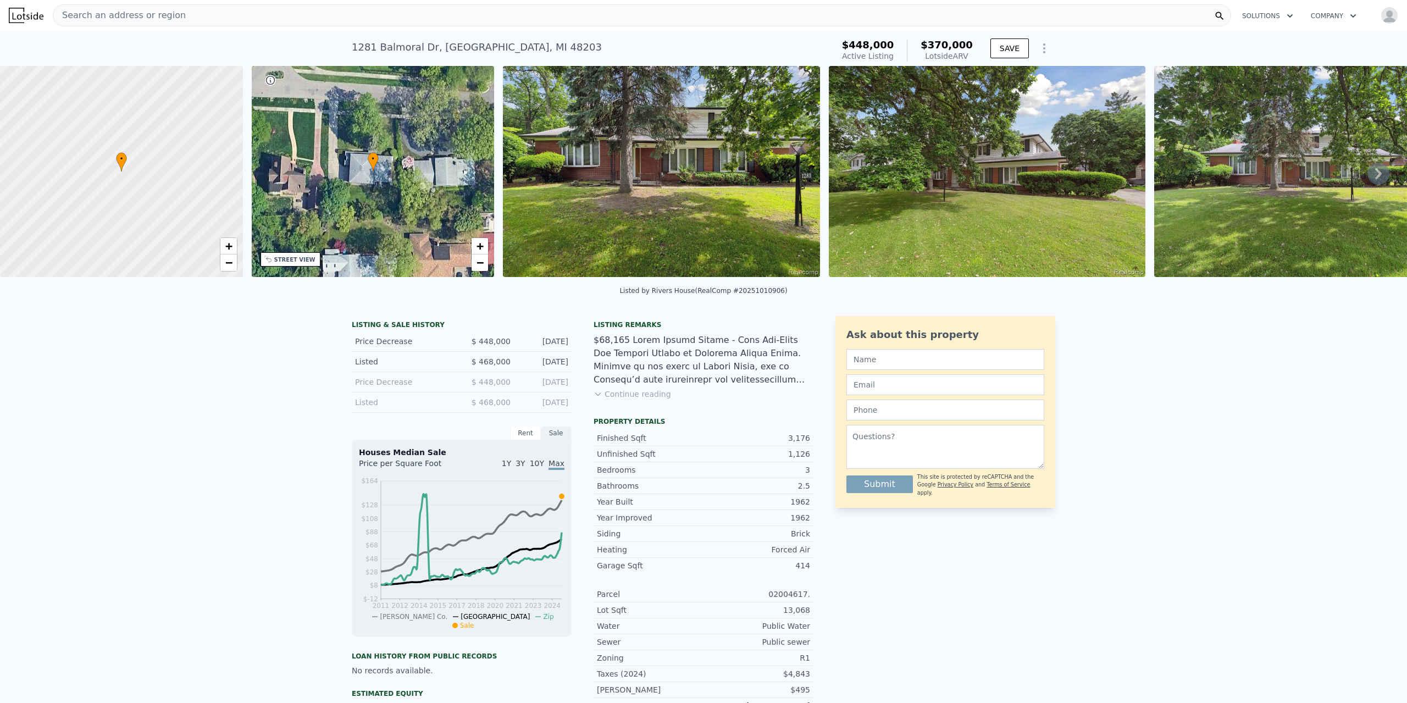
click at [329, 150] on div "• + −" at bounding box center [373, 171] width 243 height 211
click at [669, 160] on img at bounding box center [661, 171] width 317 height 211
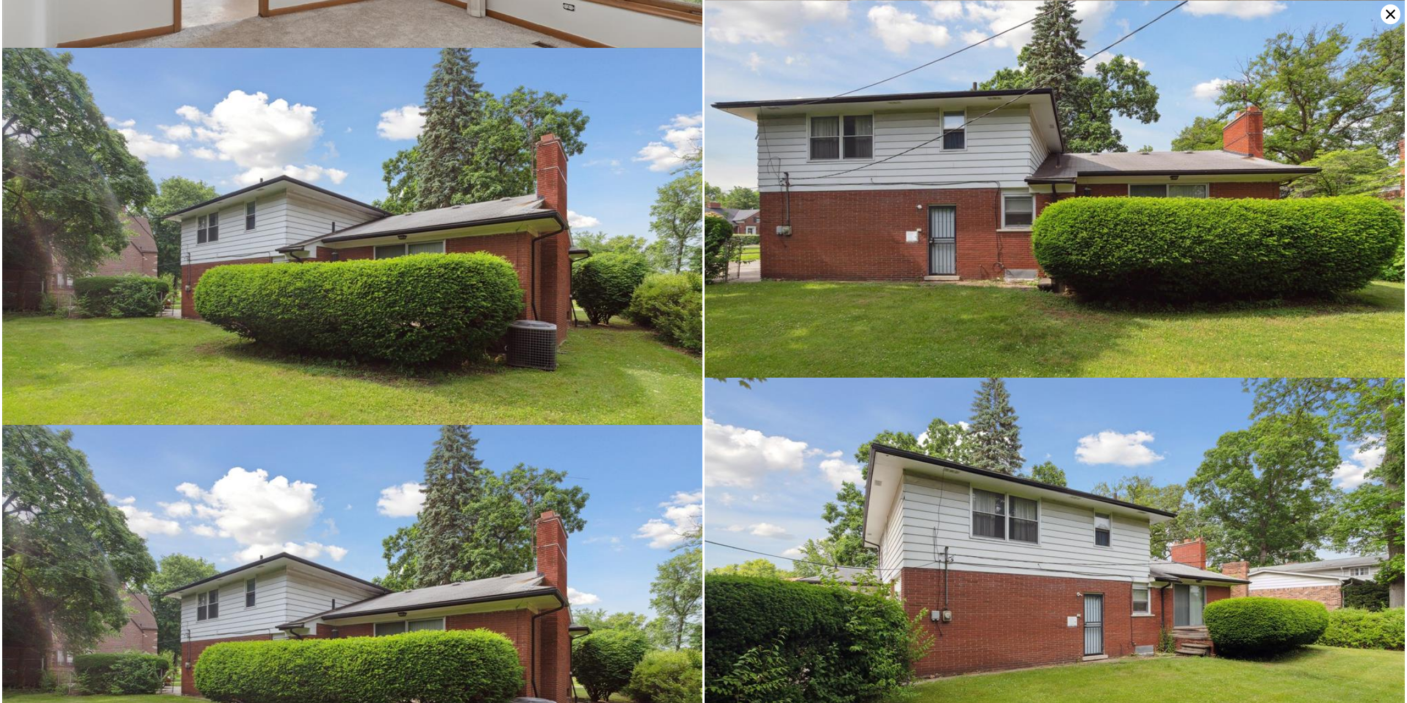
scroll to position [3771, 0]
